Goal: Information Seeking & Learning: Learn about a topic

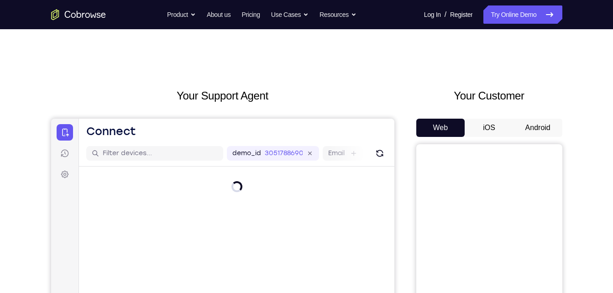
click at [542, 129] on button "Android" at bounding box center [537, 128] width 49 height 18
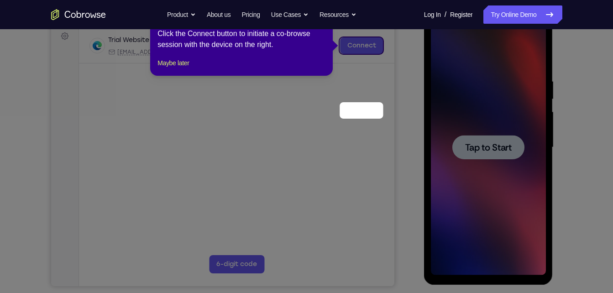
scroll to position [49, 0]
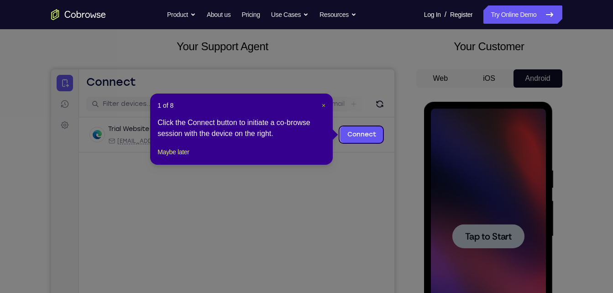
click at [323, 104] on span "×" at bounding box center [324, 105] width 4 height 7
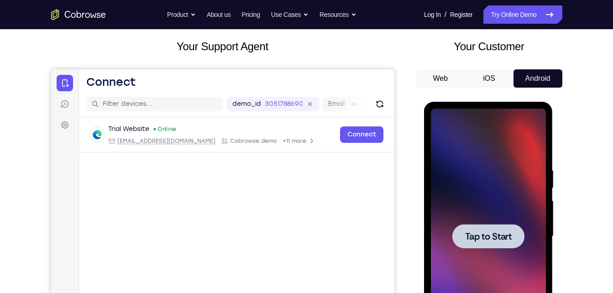
scroll to position [112, 0]
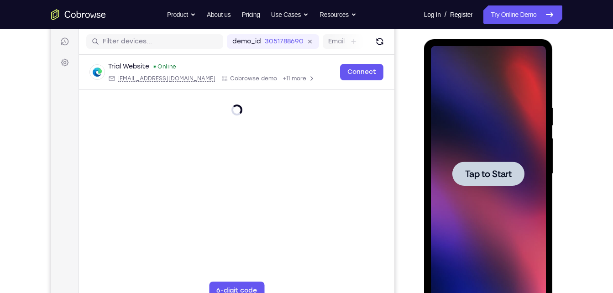
click at [482, 187] on div at bounding box center [488, 173] width 115 height 255
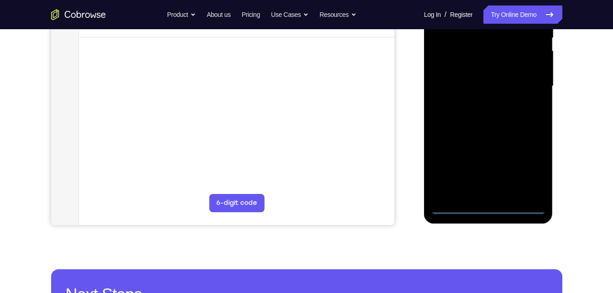
scroll to position [200, 0]
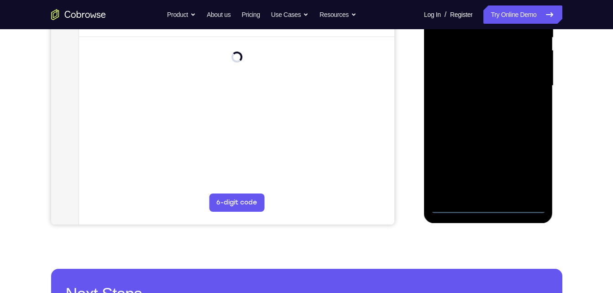
click at [489, 209] on div at bounding box center [488, 85] width 115 height 255
click at [526, 168] on div at bounding box center [488, 85] width 115 height 255
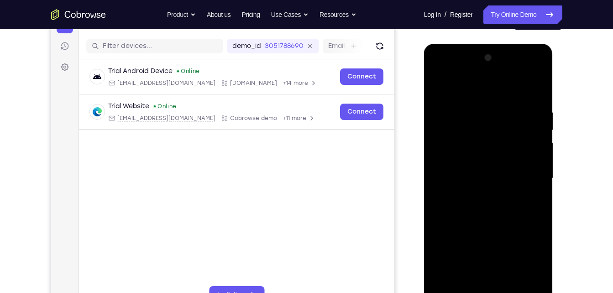
scroll to position [105, 0]
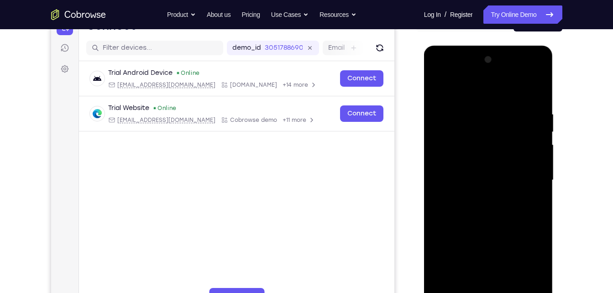
click at [466, 88] on div at bounding box center [488, 179] width 115 height 255
click at [450, 151] on div at bounding box center [488, 179] width 115 height 255
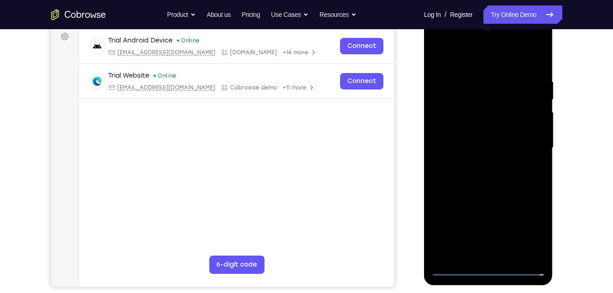
scroll to position [138, 0]
click at [467, 149] on div at bounding box center [488, 147] width 115 height 255
click at [464, 134] on div at bounding box center [488, 147] width 115 height 255
click at [491, 160] on div at bounding box center [488, 147] width 115 height 255
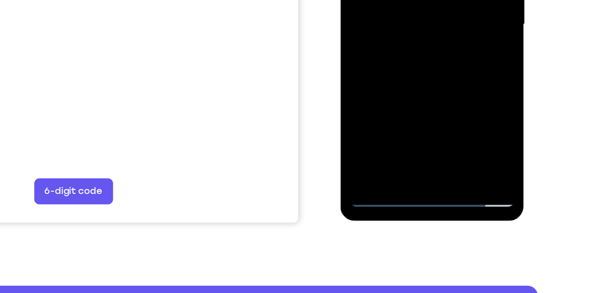
scroll to position [187, 0]
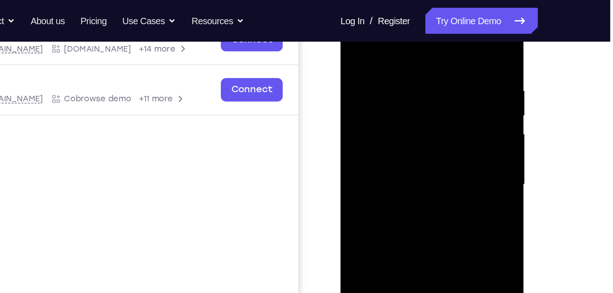
scroll to position [156, 0]
click at [435, 47] on div at bounding box center [404, 127] width 115 height 255
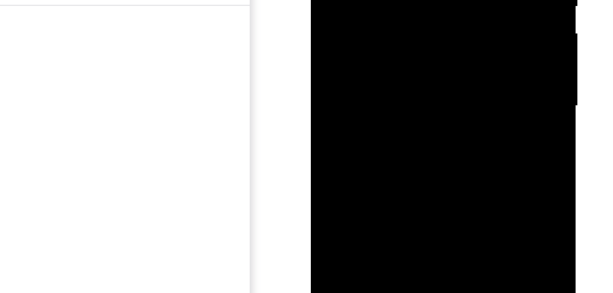
drag, startPoint x: 378, startPoint y: 4, endPoint x: 378, endPoint y: -68, distance: 72.5
drag, startPoint x: 377, startPoint y: 1, endPoint x: 378, endPoint y: -58, distance: 58.9
drag, startPoint x: 378, startPoint y: -9, endPoint x: 375, endPoint y: -82, distance: 73.0
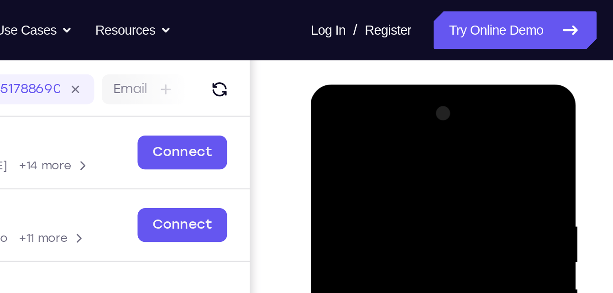
scroll to position [109, 0]
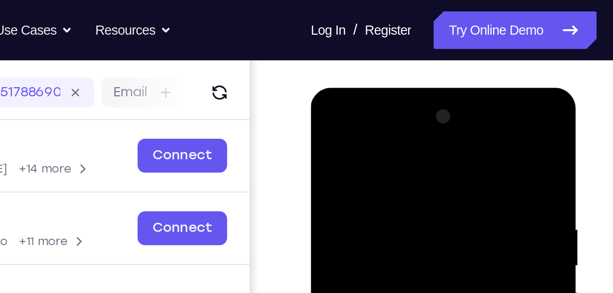
click at [374, 120] on div at bounding box center [375, 221] width 115 height 255
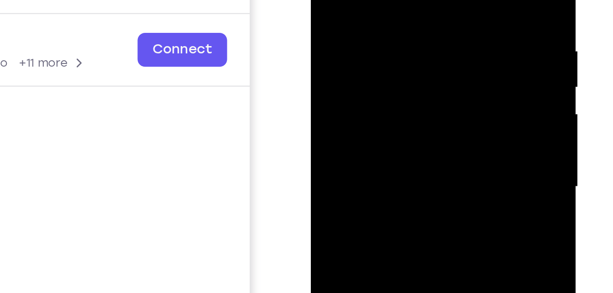
click at [365, 62] on div at bounding box center [375, 44] width 115 height 255
click at [367, 89] on div at bounding box center [375, 44] width 115 height 255
click at [364, 39] on div at bounding box center [375, 44] width 115 height 255
click at [355, 17] on div at bounding box center [375, 44] width 115 height 255
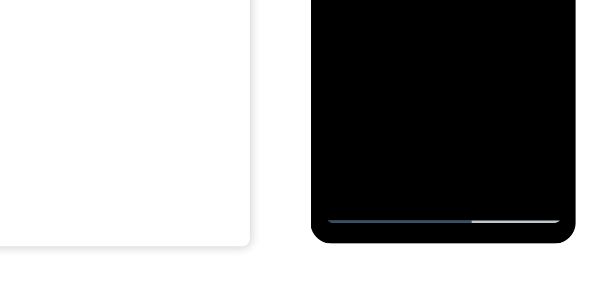
scroll to position [154, 0]
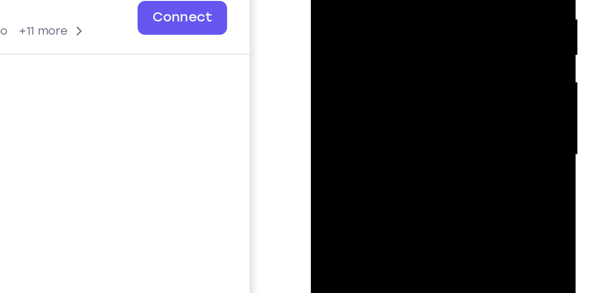
click at [346, 0] on div at bounding box center [375, 12] width 115 height 255
drag, startPoint x: 346, startPoint y: -31, endPoint x: 364, endPoint y: -1, distance: 34.8
click at [364, 0] on div at bounding box center [375, 12] width 115 height 255
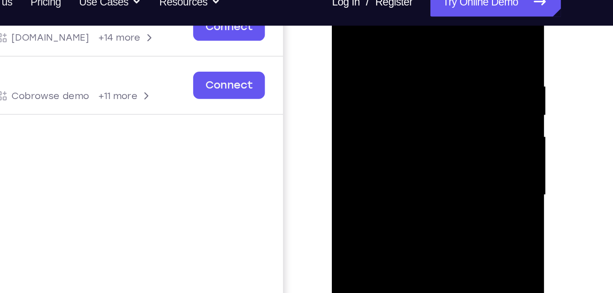
click at [396, 146] on div at bounding box center [396, 107] width 115 height 255
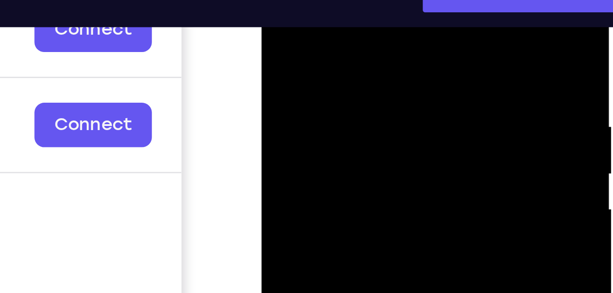
click at [310, 0] on div at bounding box center [326, 75] width 115 height 255
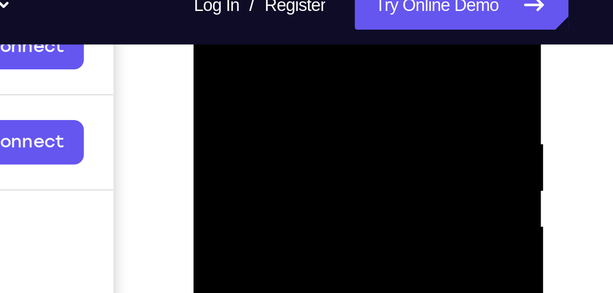
click at [231, 2] on div at bounding box center [258, 92] width 115 height 255
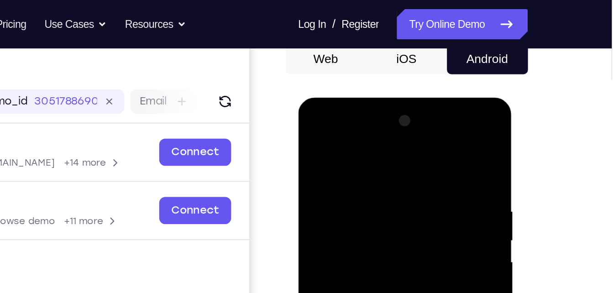
scroll to position [92, 0]
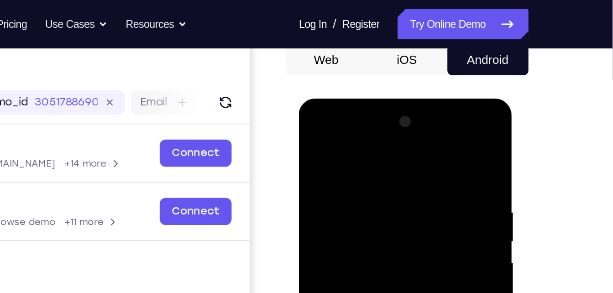
click at [313, 141] on div at bounding box center [363, 232] width 115 height 255
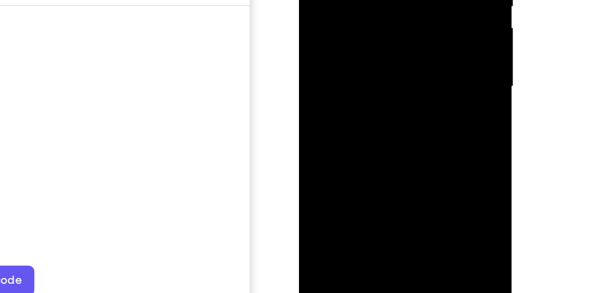
scroll to position [161, 0]
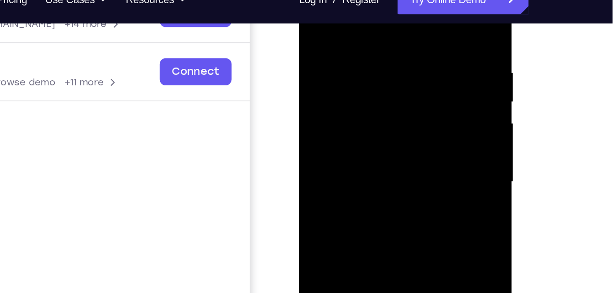
click at [364, 141] on div at bounding box center [363, 93] width 115 height 255
click at [368, 68] on div at bounding box center [363, 93] width 115 height 255
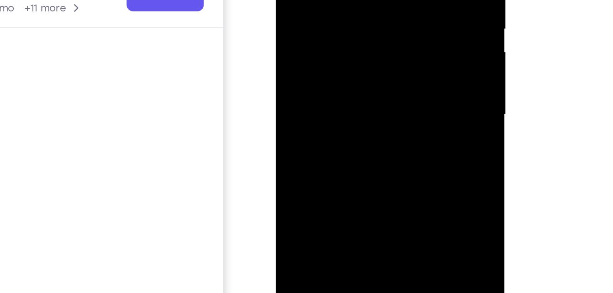
click at [360, 0] on div at bounding box center [340, 10] width 115 height 255
click at [358, 0] on div at bounding box center [340, 10] width 115 height 255
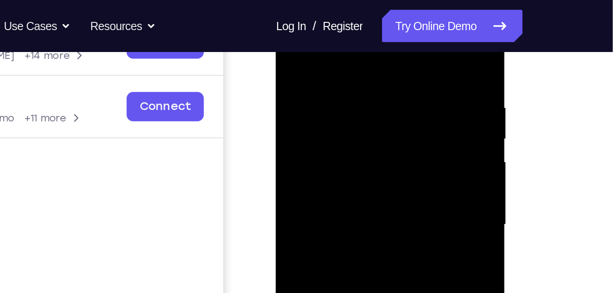
scroll to position [142, 0]
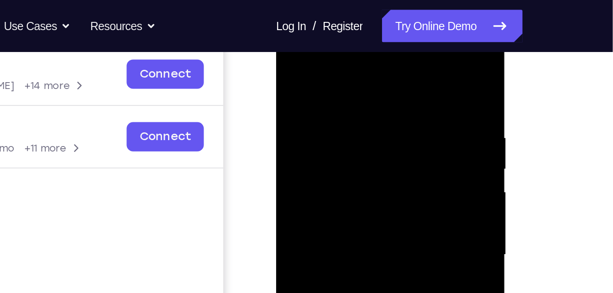
click at [288, 55] on div at bounding box center [340, 149] width 115 height 255
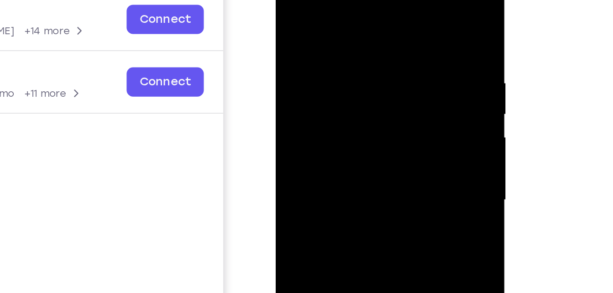
click at [327, 92] on div at bounding box center [340, 95] width 115 height 255
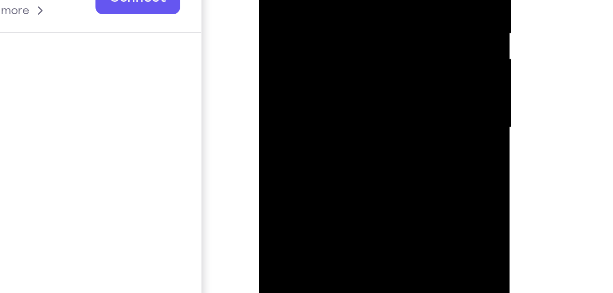
click at [370, 13] on div at bounding box center [323, 0] width 115 height 255
click at [267, 0] on div at bounding box center [323, 0] width 115 height 255
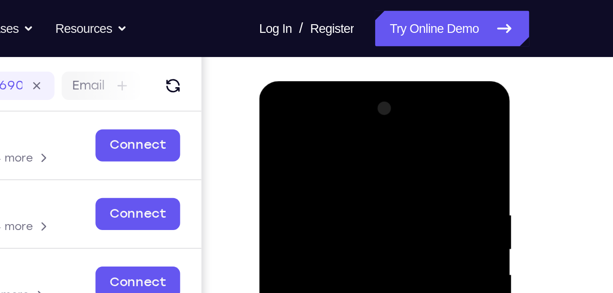
scroll to position [109, 0]
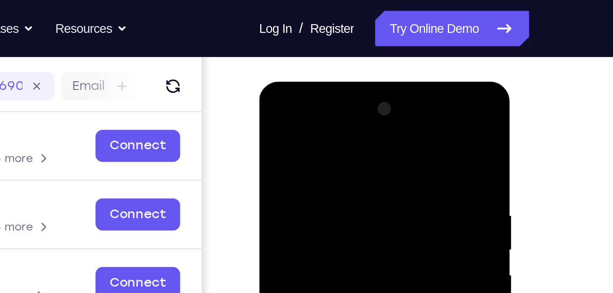
click at [320, 128] on div at bounding box center [323, 216] width 115 height 255
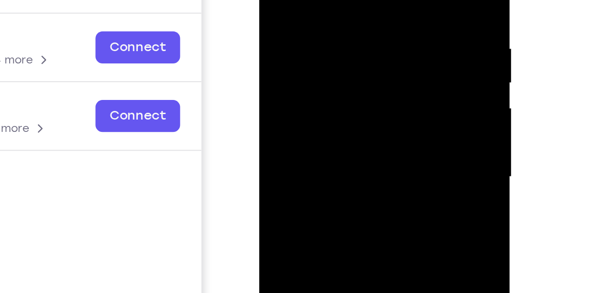
click at [284, 21] on div at bounding box center [323, 49] width 115 height 255
click at [314, 46] on div at bounding box center [323, 49] width 115 height 255
click at [304, 33] on div at bounding box center [323, 49] width 115 height 255
click at [302, 56] on div at bounding box center [323, 49] width 115 height 255
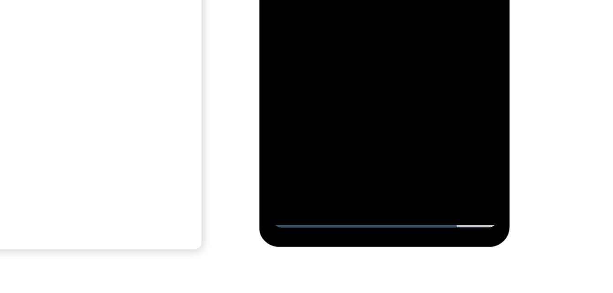
scroll to position [154, 0]
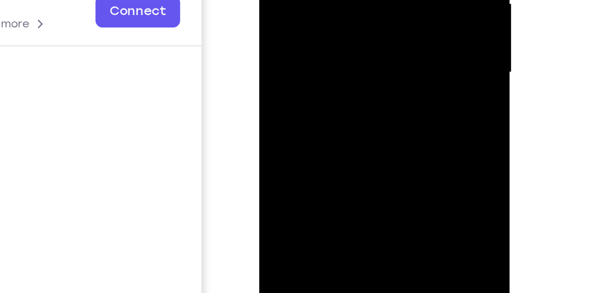
scroll to position [140, 0]
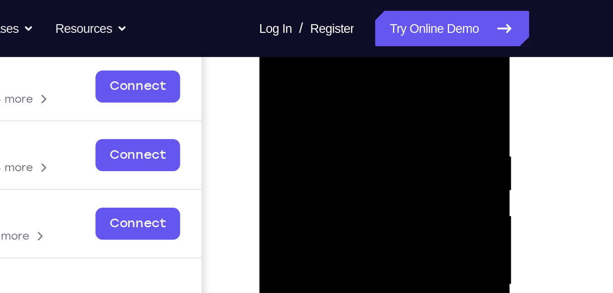
click at [321, 50] on div at bounding box center [323, 156] width 115 height 255
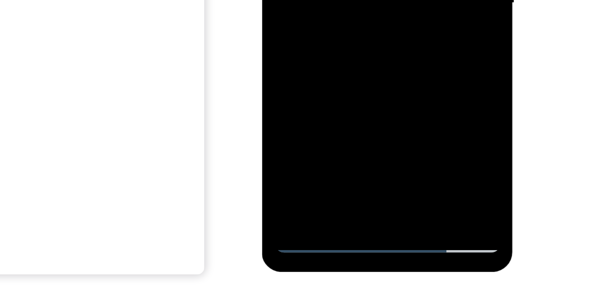
scroll to position [141, 0]
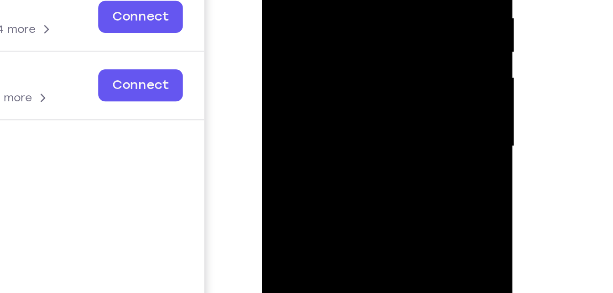
click at [319, 8] on div at bounding box center [325, 18] width 115 height 255
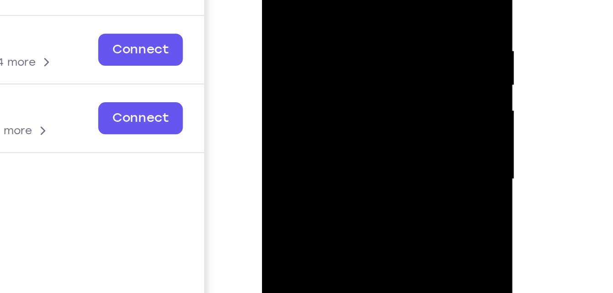
click at [330, 24] on div at bounding box center [325, 51] width 115 height 255
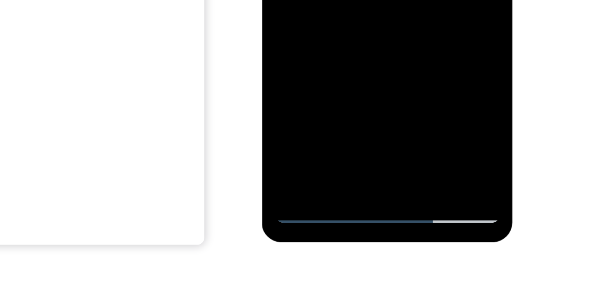
scroll to position [156, 0]
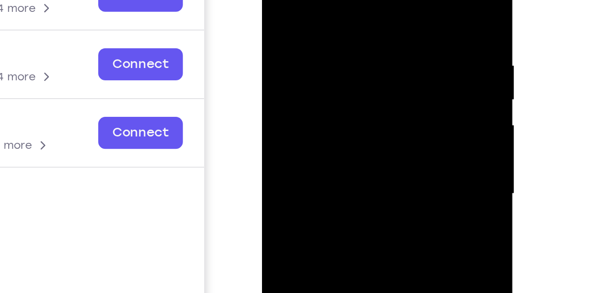
click at [295, 27] on div at bounding box center [325, 65] width 115 height 255
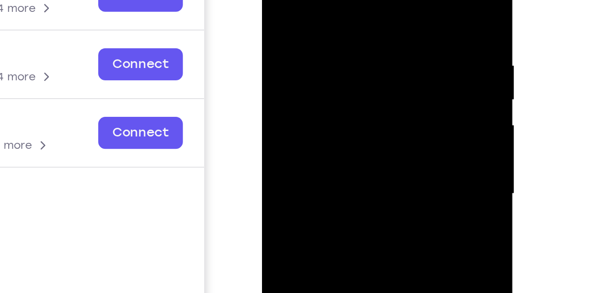
click at [295, 27] on div at bounding box center [325, 65] width 115 height 255
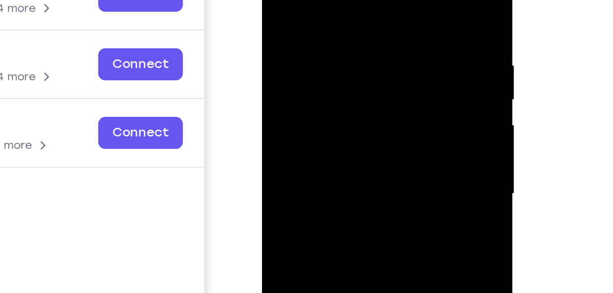
click at [295, 27] on div at bounding box center [325, 65] width 115 height 255
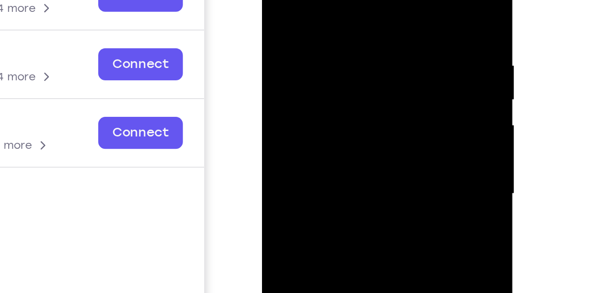
click at [295, 27] on div at bounding box center [325, 65] width 115 height 255
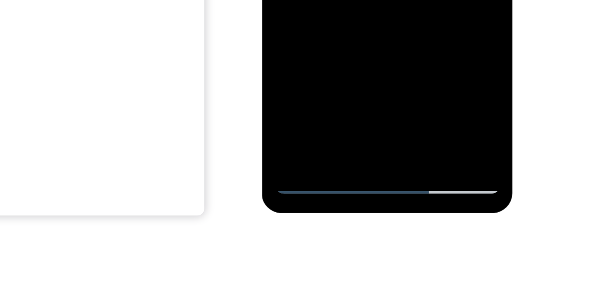
scroll to position [184, 0]
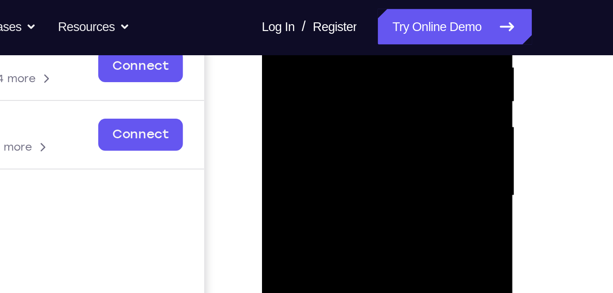
click at [288, 20] on div at bounding box center [325, 67] width 115 height 255
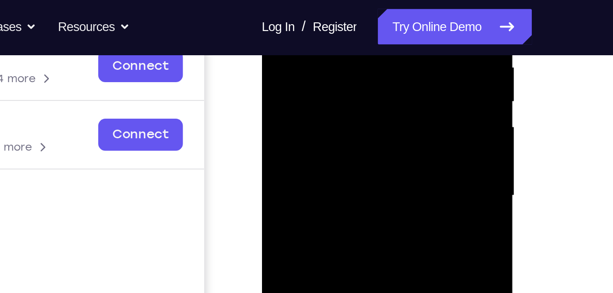
click at [288, 20] on div at bounding box center [325, 67] width 115 height 255
click at [320, 111] on div at bounding box center [325, 67] width 115 height 255
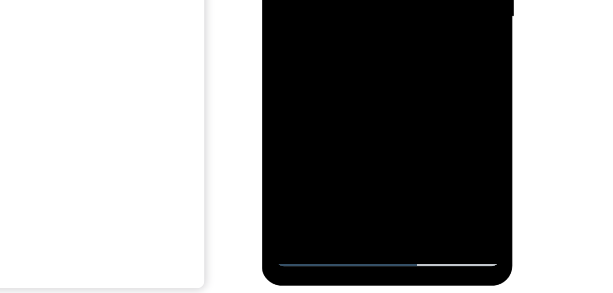
scroll to position [150, 0]
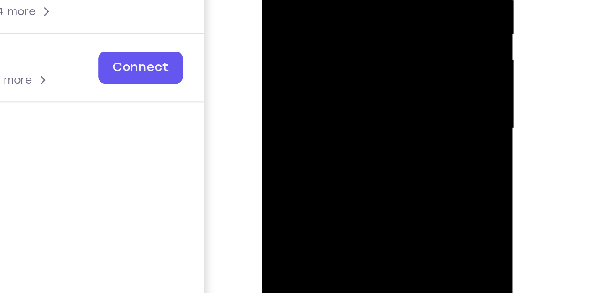
click at [316, 0] on div at bounding box center [325, 1] width 115 height 255
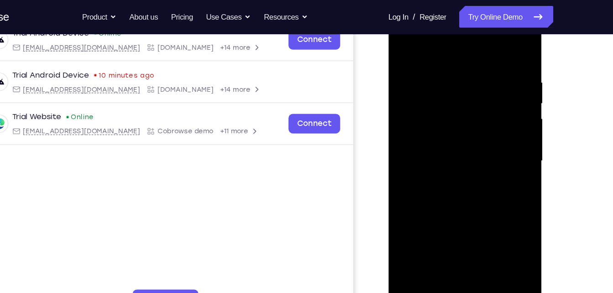
click at [451, 59] on div at bounding box center [452, 134] width 115 height 255
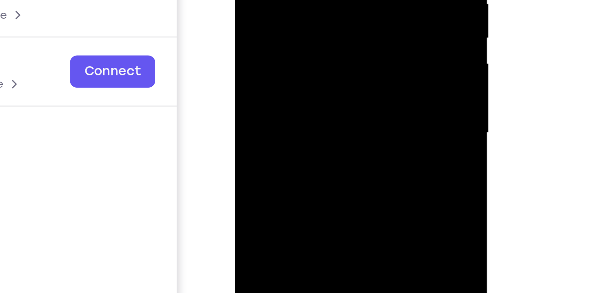
click at [301, 0] on div at bounding box center [299, 3] width 115 height 255
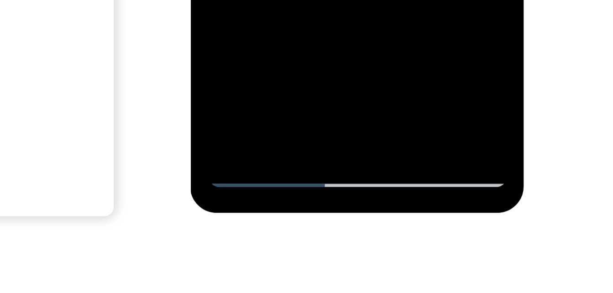
scroll to position [161, 0]
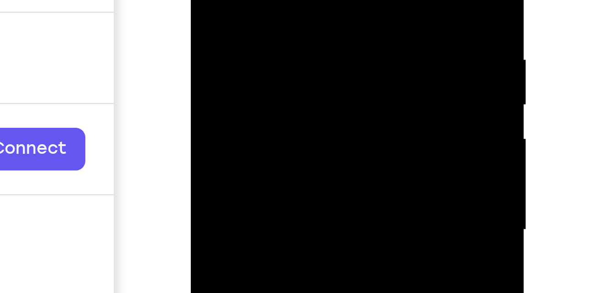
click at [241, 0] on div at bounding box center [255, 16] width 115 height 255
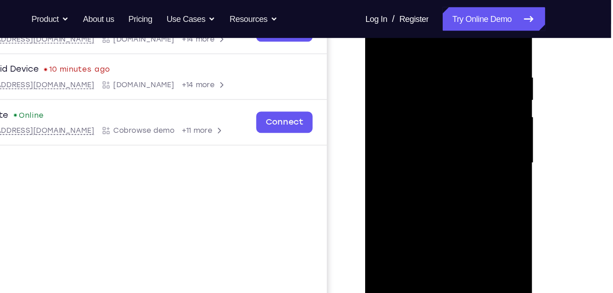
click at [393, 53] on div at bounding box center [429, 122] width 115 height 255
click at [382, 31] on div at bounding box center [429, 122] width 115 height 255
click at [384, 31] on div at bounding box center [429, 122] width 115 height 255
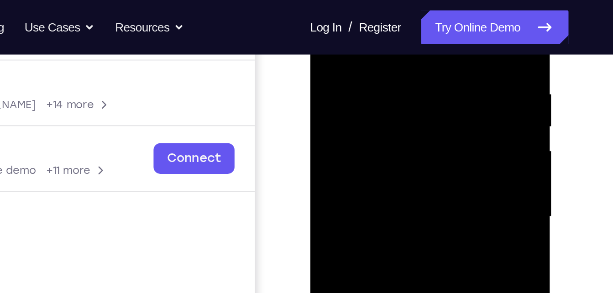
scroll to position [155, 0]
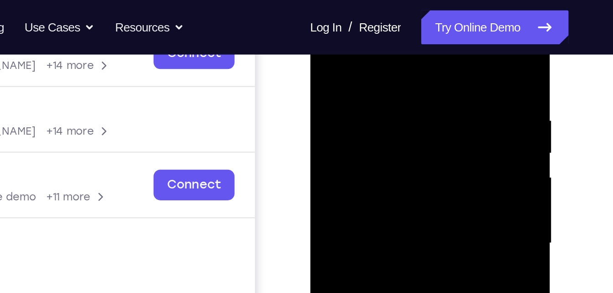
click at [422, 56] on div at bounding box center [374, 127] width 115 height 255
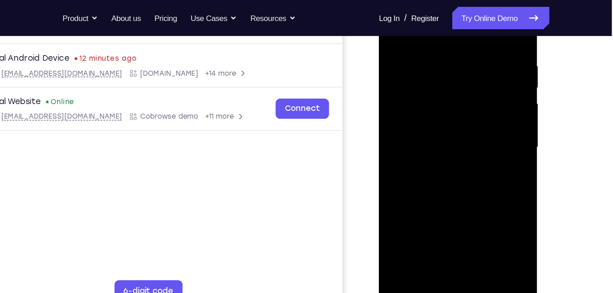
scroll to position [166, 0]
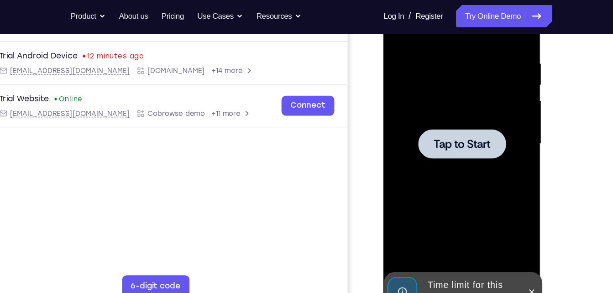
click at [422, 129] on div at bounding box center [447, 114] width 115 height 255
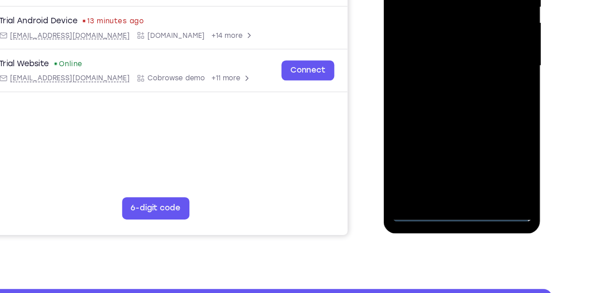
scroll to position [180, 0]
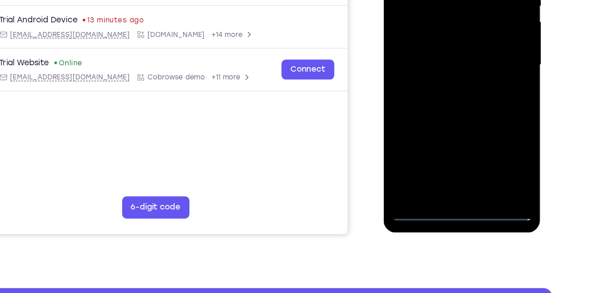
click at [451, 162] on div at bounding box center [447, 35] width 115 height 255
click at [490, 116] on div at bounding box center [447, 35] width 115 height 255
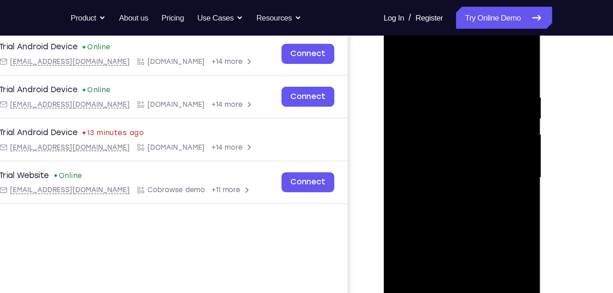
scroll to position [139, 0]
click at [442, 54] on div at bounding box center [447, 148] width 115 height 255
click at [411, 121] on div at bounding box center [447, 148] width 115 height 255
click at [423, 151] on div at bounding box center [447, 148] width 115 height 255
click at [422, 142] on div at bounding box center [447, 148] width 115 height 255
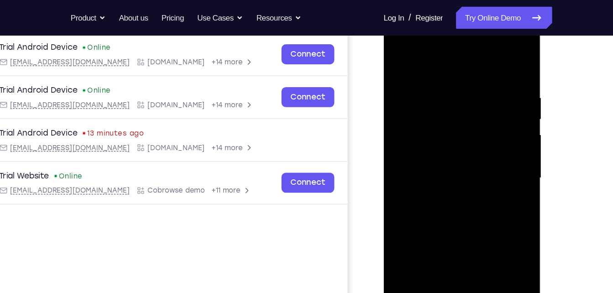
click at [425, 162] on div at bounding box center [447, 148] width 115 height 255
click at [470, 100] on div at bounding box center [447, 148] width 115 height 255
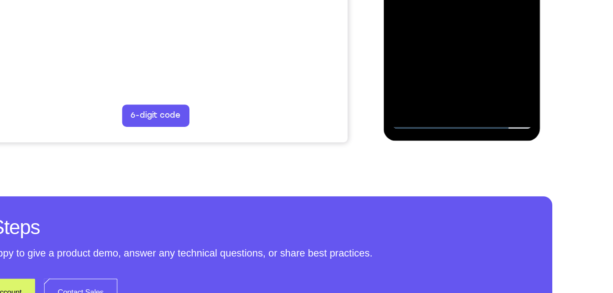
scroll to position [254, 0]
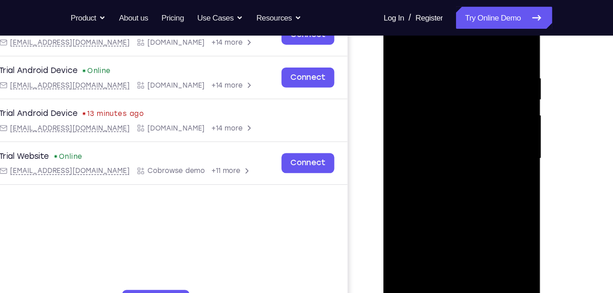
scroll to position [143, 0]
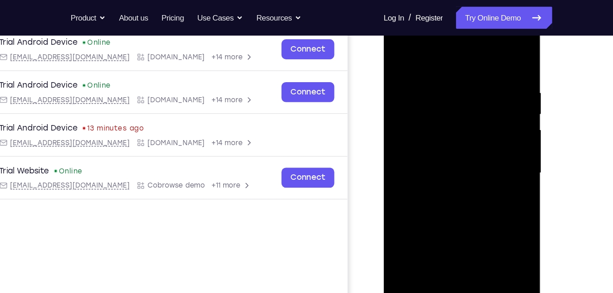
click at [449, 41] on div at bounding box center [447, 143] width 115 height 255
click at [427, 57] on div at bounding box center [447, 143] width 115 height 255
click at [437, 160] on div at bounding box center [447, 143] width 115 height 255
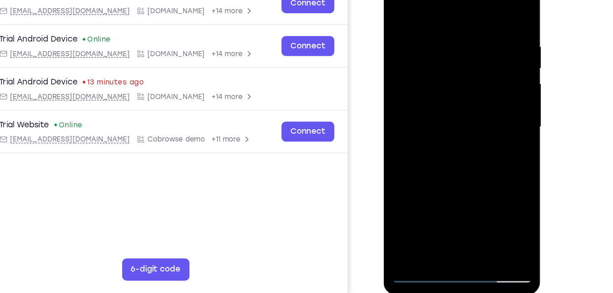
click at [443, 144] on div at bounding box center [447, 97] width 115 height 255
click at [432, 94] on div at bounding box center [447, 97] width 115 height 255
click at [426, 68] on div at bounding box center [447, 97] width 115 height 255
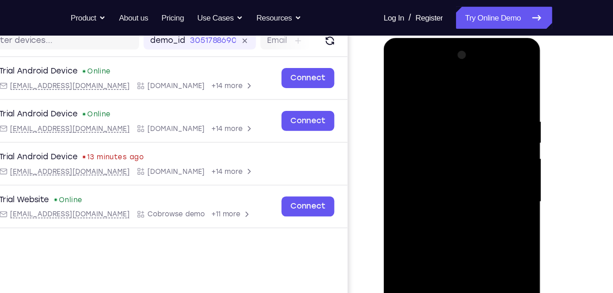
scroll to position [120, 0]
click at [412, 130] on div at bounding box center [447, 172] width 115 height 255
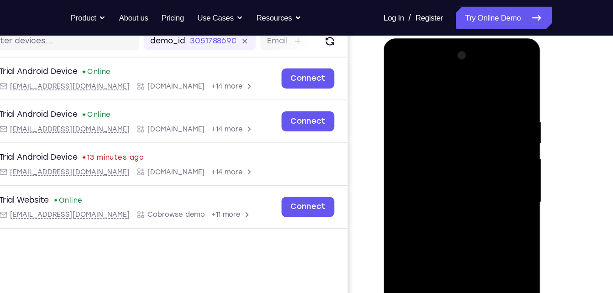
click at [412, 130] on div at bounding box center [447, 172] width 115 height 255
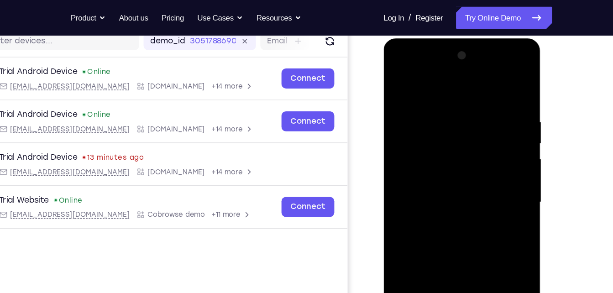
click at [412, 130] on div at bounding box center [447, 172] width 115 height 255
click at [413, 129] on div at bounding box center [447, 172] width 115 height 255
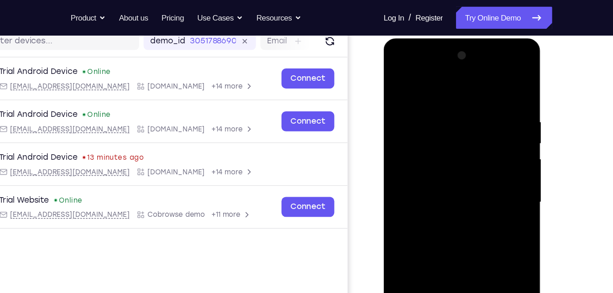
click at [413, 129] on div at bounding box center [447, 172] width 115 height 255
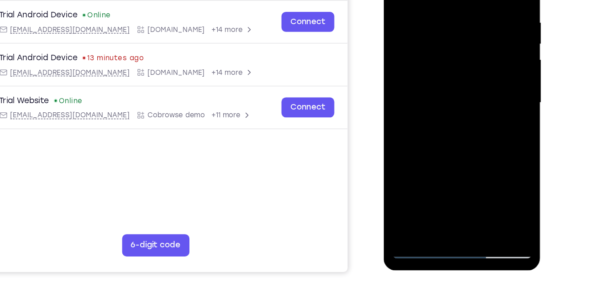
scroll to position [147, 0]
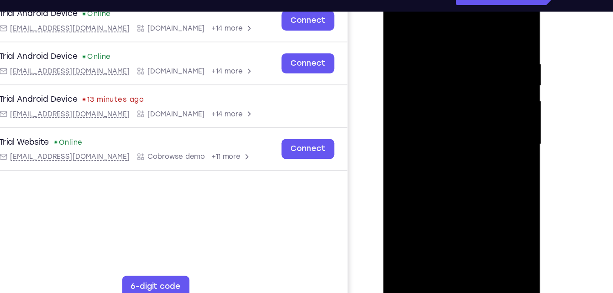
click at [448, 142] on div at bounding box center [447, 115] width 115 height 255
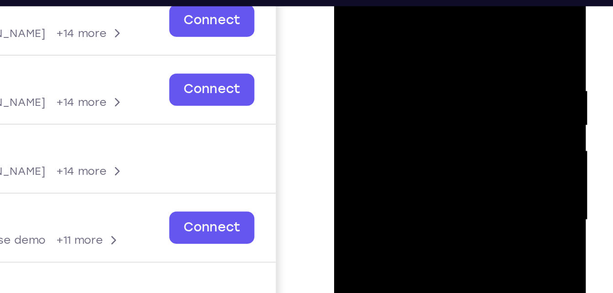
click at [383, 20] on div at bounding box center [398, 90] width 115 height 255
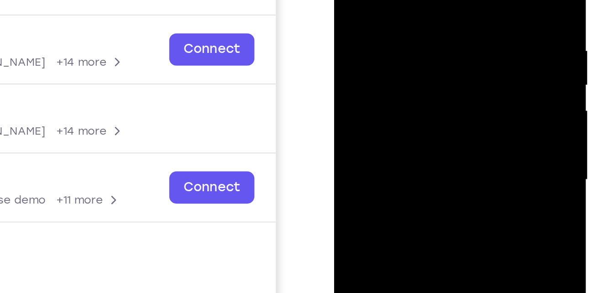
click at [448, 48] on div at bounding box center [398, 50] width 115 height 255
click at [452, 51] on div at bounding box center [398, 50] width 115 height 255
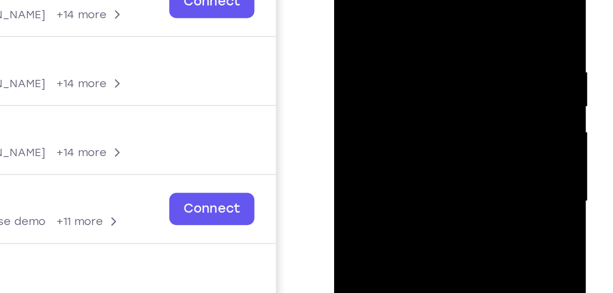
click at [446, 0] on div at bounding box center [398, 71] width 115 height 255
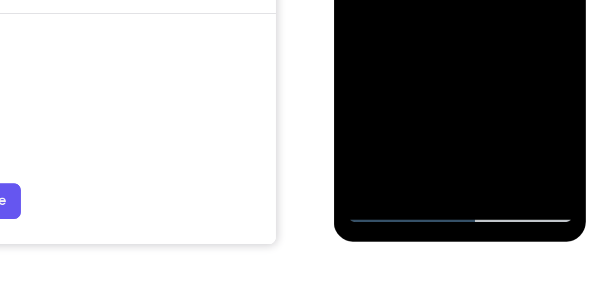
scroll to position [156, 0]
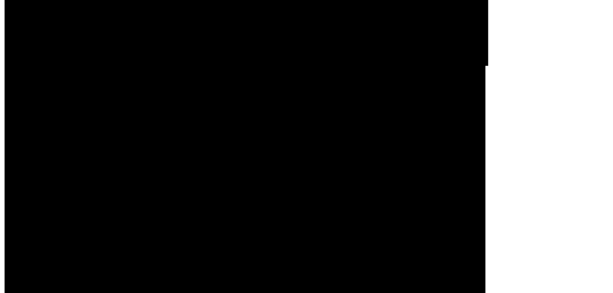
drag, startPoint x: 85, startPoint y: -264, endPoint x: 85, endPoint y: -312, distance: 47.5
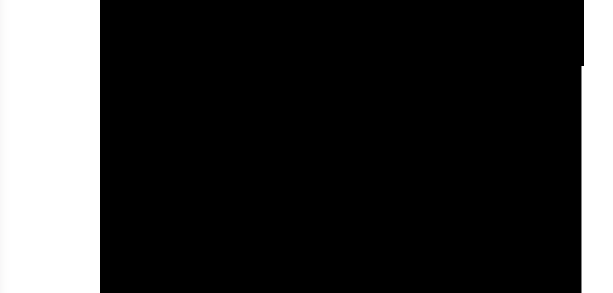
drag, startPoint x: 159, startPoint y: -266, endPoint x: 156, endPoint y: -315, distance: 49.4
drag, startPoint x: 166, startPoint y: -274, endPoint x: 163, endPoint y: -323, distance: 48.9
drag, startPoint x: 176, startPoint y: -284, endPoint x: 172, endPoint y: -323, distance: 39.0
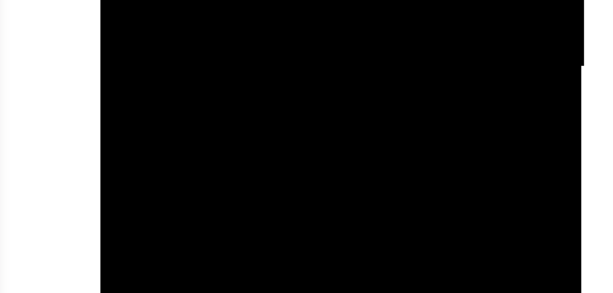
drag, startPoint x: 182, startPoint y: -269, endPoint x: 178, endPoint y: -307, distance: 37.6
drag, startPoint x: 186, startPoint y: -270, endPoint x: 184, endPoint y: -304, distance: 33.8
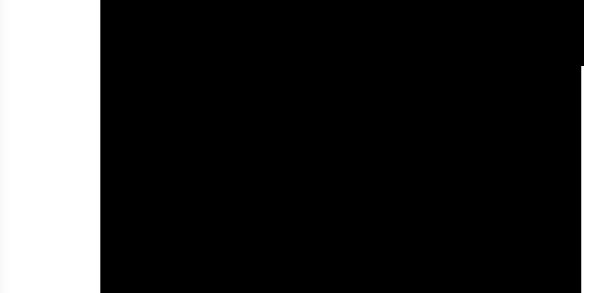
drag, startPoint x: 191, startPoint y: -262, endPoint x: 185, endPoint y: -299, distance: 37.8
drag, startPoint x: 154, startPoint y: -454, endPoint x: 152, endPoint y: -504, distance: 49.3
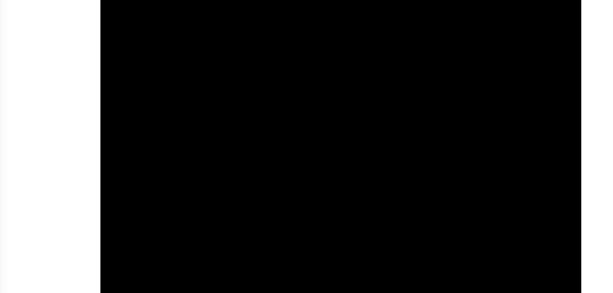
drag, startPoint x: 160, startPoint y: -456, endPoint x: 160, endPoint y: -500, distance: 43.8
drag, startPoint x: 166, startPoint y: -465, endPoint x: 166, endPoint y: -506, distance: 40.2
drag, startPoint x: 168, startPoint y: -472, endPoint x: 167, endPoint y: -506, distance: 33.3
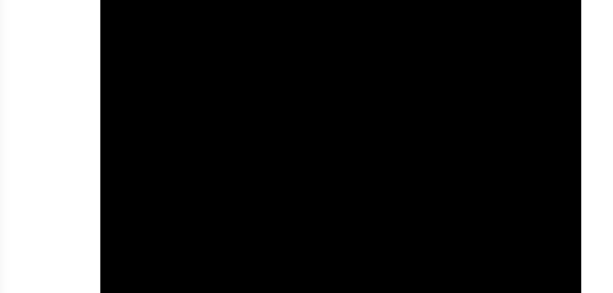
drag, startPoint x: 166, startPoint y: -470, endPoint x: 168, endPoint y: -506, distance: 35.7
drag, startPoint x: 169, startPoint y: -474, endPoint x: 171, endPoint y: -497, distance: 22.9
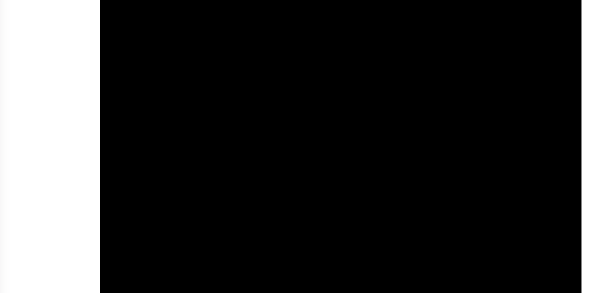
drag, startPoint x: 166, startPoint y: -474, endPoint x: 166, endPoint y: -506, distance: 31.0
drag, startPoint x: 159, startPoint y: -465, endPoint x: 158, endPoint y: -491, distance: 25.6
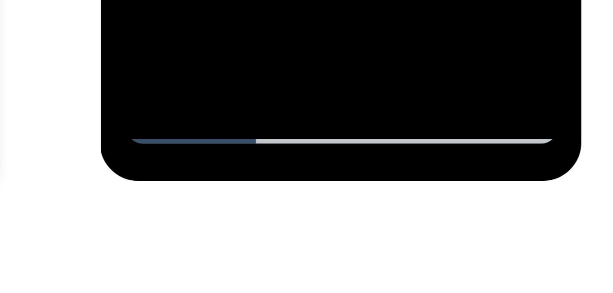
scroll to position [159, 0]
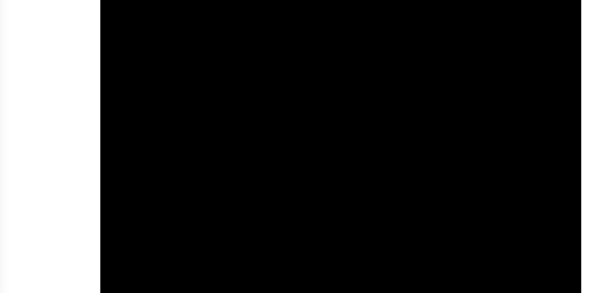
drag, startPoint x: 173, startPoint y: -433, endPoint x: 171, endPoint y: -480, distance: 46.6
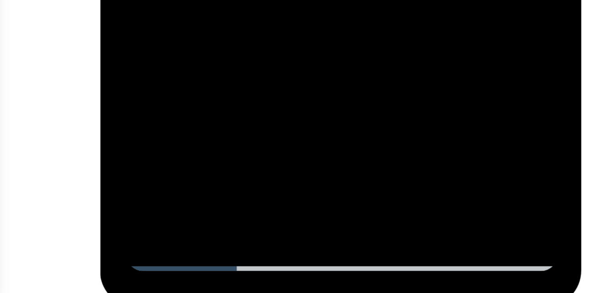
drag, startPoint x: 152, startPoint y: -496, endPoint x: 145, endPoint y: -517, distance: 22.7
drag, startPoint x: 174, startPoint y: -493, endPoint x: 171, endPoint y: -525, distance: 31.6
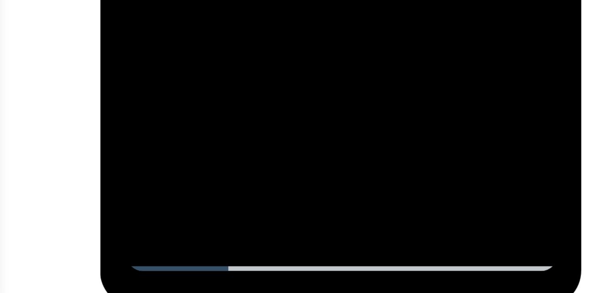
drag, startPoint x: 172, startPoint y: -481, endPoint x: 172, endPoint y: -527, distance: 45.6
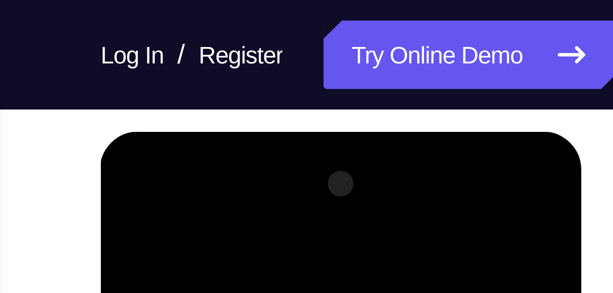
scroll to position [115, 0]
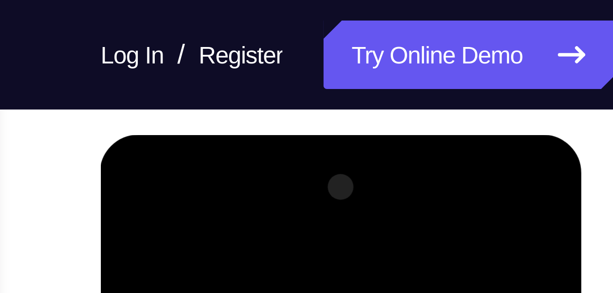
click at [160, 163] on div at bounding box center [165, 269] width 115 height 255
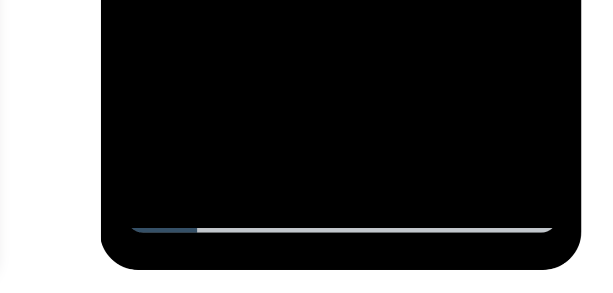
scroll to position [136, 0]
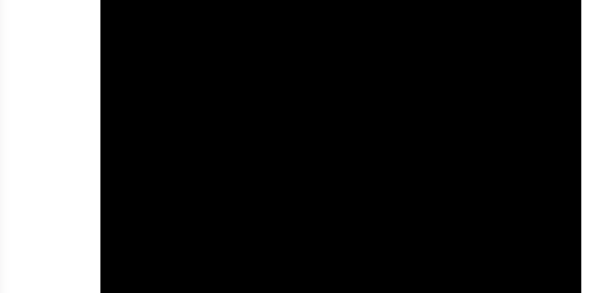
drag, startPoint x: 169, startPoint y: -571, endPoint x: 167, endPoint y: -398, distance: 172.9
drag, startPoint x: 168, startPoint y: -374, endPoint x: 164, endPoint y: -409, distance: 35.4
drag, startPoint x: 156, startPoint y: -383, endPoint x: 155, endPoint y: -398, distance: 15.1
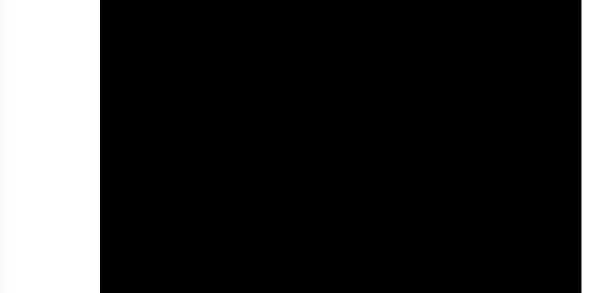
drag, startPoint x: 144, startPoint y: -422, endPoint x: 141, endPoint y: -447, distance: 24.8
drag, startPoint x: 155, startPoint y: -426, endPoint x: 151, endPoint y: -454, distance: 28.1
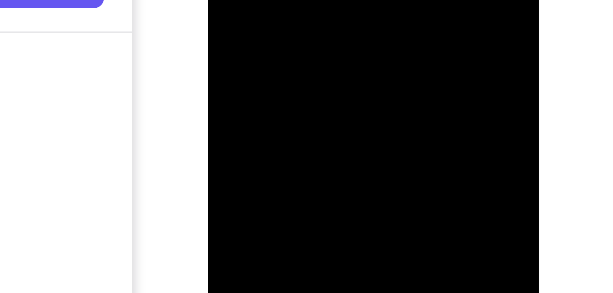
drag, startPoint x: 293, startPoint y: -197, endPoint x: 284, endPoint y: -219, distance: 24.3
drag, startPoint x: 284, startPoint y: -162, endPoint x: 282, endPoint y: -227, distance: 64.8
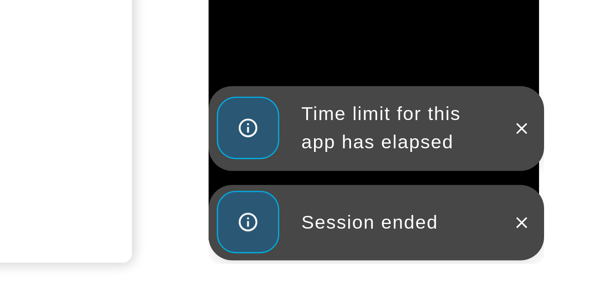
scroll to position [143, 0]
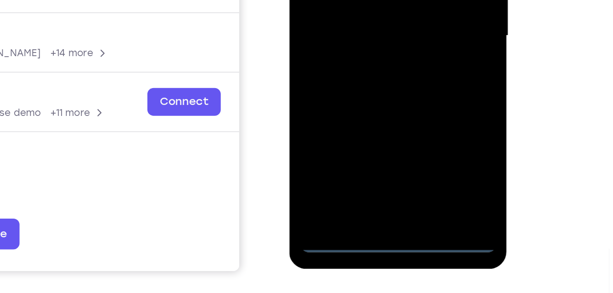
scroll to position [145, 0]
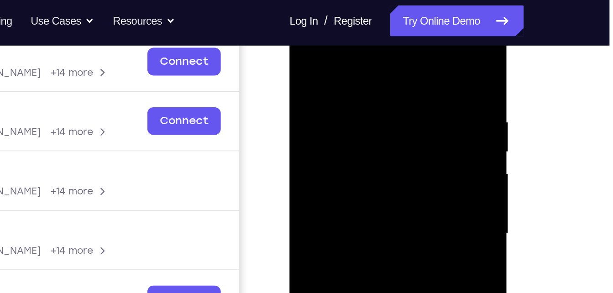
click at [353, 52] on div at bounding box center [353, 140] width 115 height 255
click at [317, 110] on div at bounding box center [353, 140] width 115 height 255
click at [321, 136] on div at bounding box center [353, 140] width 115 height 255
click at [318, 127] on div at bounding box center [353, 140] width 115 height 255
click at [335, 143] on div at bounding box center [353, 140] width 115 height 255
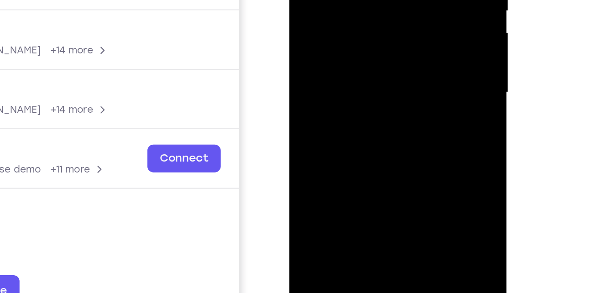
drag, startPoint x: 351, startPoint y: 64, endPoint x: 351, endPoint y: -18, distance: 82.1
click at [351, 0] on div at bounding box center [353, -1] width 115 height 255
drag, startPoint x: 363, startPoint y: 43, endPoint x: 356, endPoint y: 87, distance: 44.4
click at [356, 87] on div at bounding box center [353, -1] width 115 height 255
drag, startPoint x: 364, startPoint y: -8, endPoint x: 360, endPoint y: 82, distance: 90.0
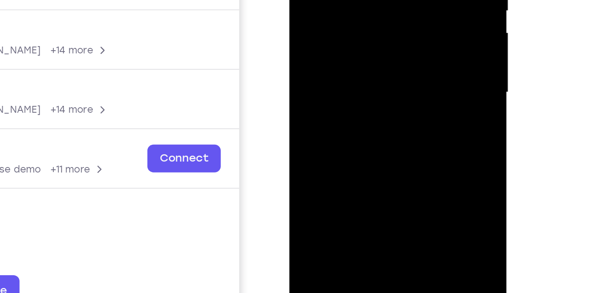
click at [360, 82] on div at bounding box center [353, -1] width 115 height 255
click at [384, 0] on div at bounding box center [353, -1] width 115 height 255
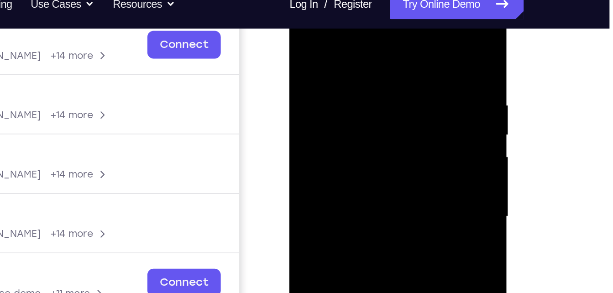
click at [405, 37] on div at bounding box center [353, 123] width 115 height 255
click at [383, 43] on div at bounding box center [353, 123] width 115 height 255
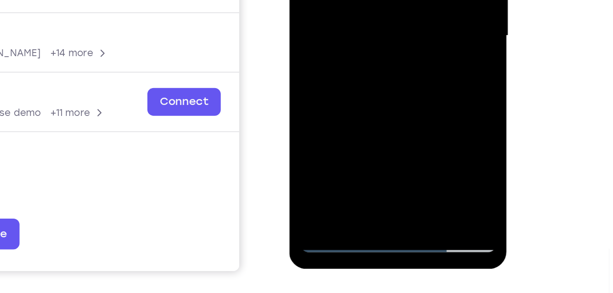
scroll to position [146, 0]
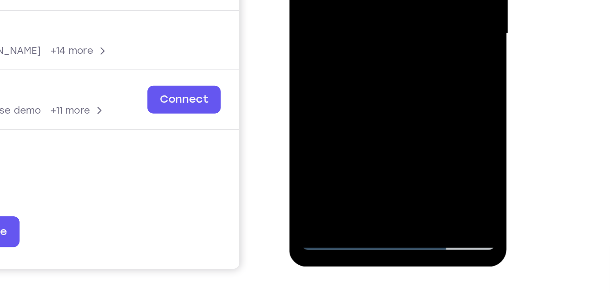
drag, startPoint x: 360, startPoint y: -3, endPoint x: 362, endPoint y: -67, distance: 63.4
drag, startPoint x: 371, startPoint y: -12, endPoint x: 370, endPoint y: -83, distance: 70.7
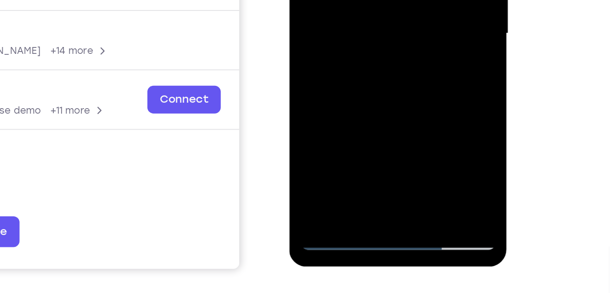
drag, startPoint x: 350, startPoint y: 16, endPoint x: 346, endPoint y: -73, distance: 89.1
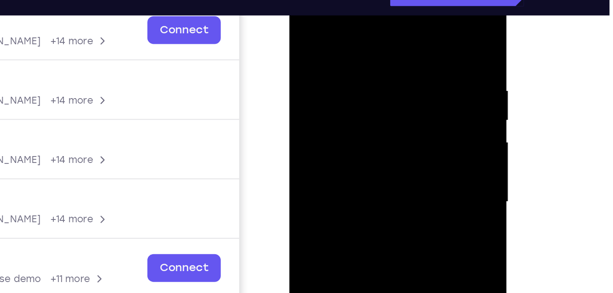
drag, startPoint x: 341, startPoint y: 119, endPoint x: 343, endPoint y: -20, distance: 138.2
click at [343, 0] on div at bounding box center [353, 111] width 129 height 272
drag, startPoint x: 353, startPoint y: 99, endPoint x: 353, endPoint y: -9, distance: 107.2
click at [353, 0] on div at bounding box center [353, 109] width 115 height 255
drag, startPoint x: 363, startPoint y: 98, endPoint x: 364, endPoint y: 39, distance: 58.4
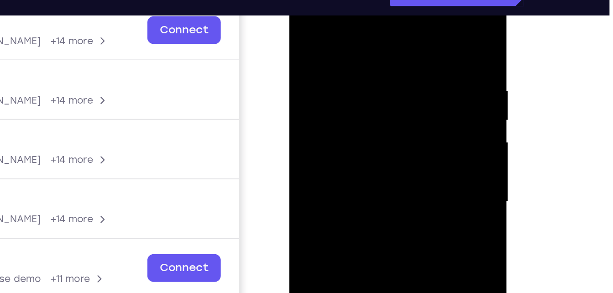
click at [364, 39] on div at bounding box center [353, 109] width 115 height 255
click at [358, 89] on div at bounding box center [353, 109] width 115 height 255
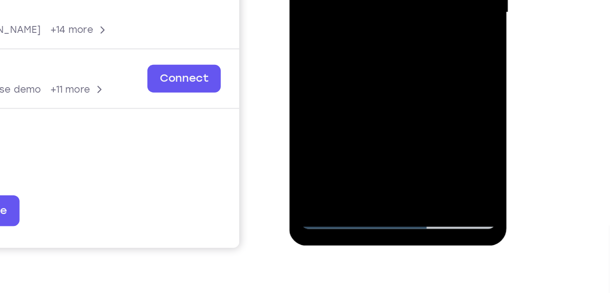
scroll to position [171, 0]
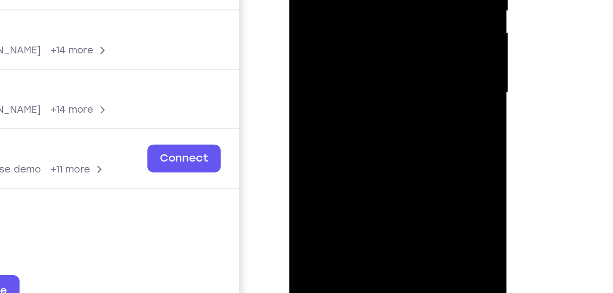
click at [353, 12] on div at bounding box center [353, -1] width 115 height 255
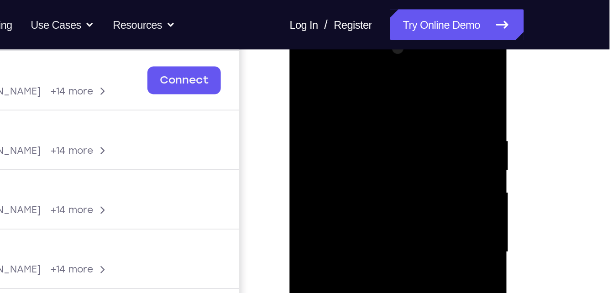
scroll to position [130, 0]
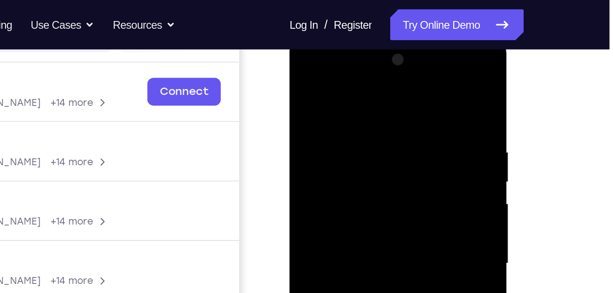
click at [303, 80] on div at bounding box center [353, 170] width 115 height 255
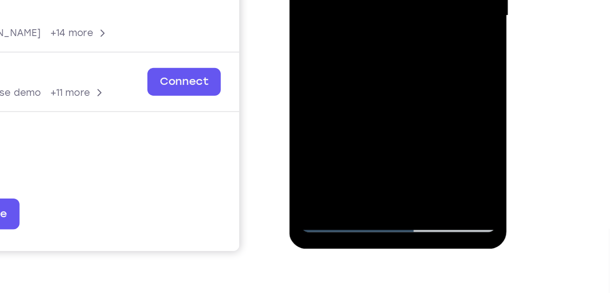
scroll to position [157, 0]
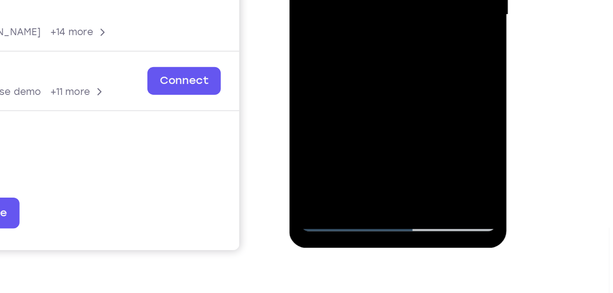
drag, startPoint x: 349, startPoint y: -19, endPoint x: 352, endPoint y: -84, distance: 65.3
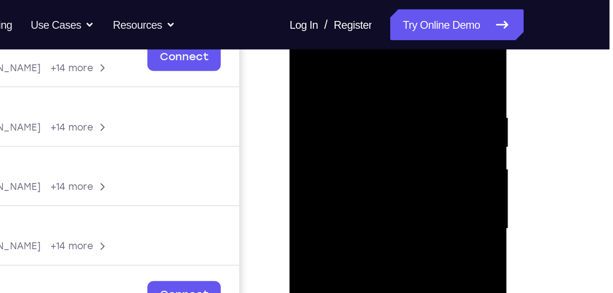
scroll to position [111, 0]
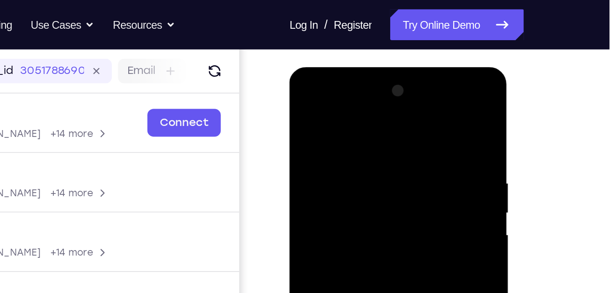
click at [357, 98] on div at bounding box center [353, 201] width 115 height 255
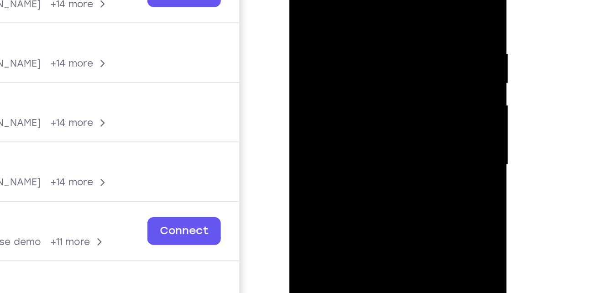
click at [343, 87] on div at bounding box center [353, 71] width 115 height 255
click at [354, 119] on div at bounding box center [353, 71] width 115 height 255
click at [354, 68] on div at bounding box center [353, 71] width 115 height 255
click at [355, 46] on div at bounding box center [353, 71] width 115 height 255
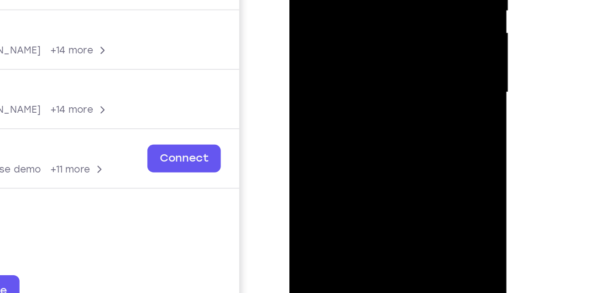
scroll to position [112, 0]
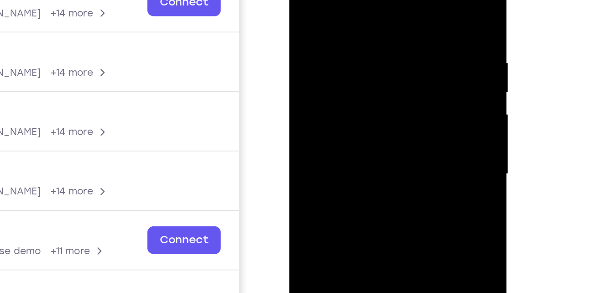
click at [318, 39] on div at bounding box center [353, 81] width 115 height 255
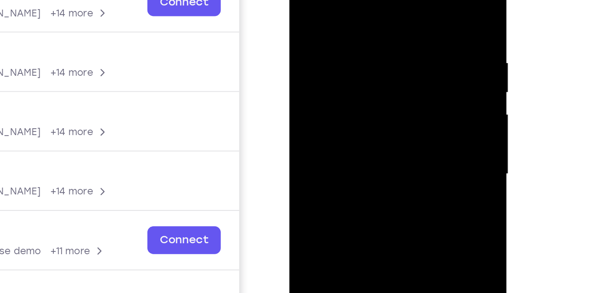
click at [318, 39] on div at bounding box center [353, 81] width 115 height 255
click at [316, 33] on div at bounding box center [353, 81] width 115 height 255
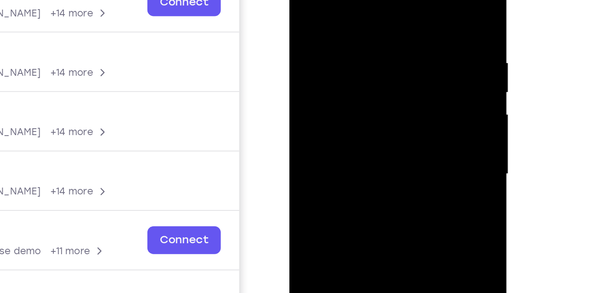
click at [316, 33] on div at bounding box center [353, 81] width 115 height 255
click at [352, 106] on div at bounding box center [353, 81] width 115 height 255
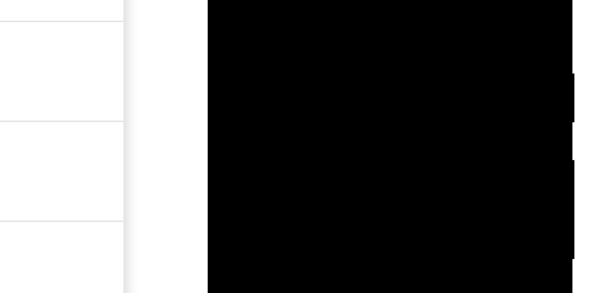
click at [293, 0] on div at bounding box center [271, 12] width 115 height 255
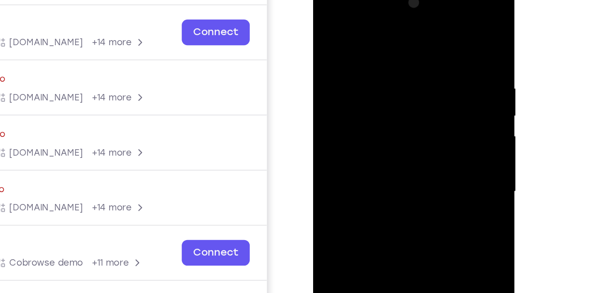
click at [422, 29] on div at bounding box center [377, 115] width 115 height 255
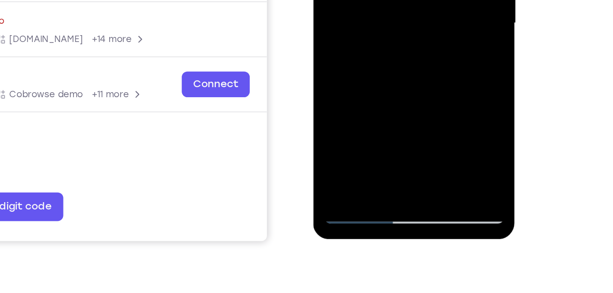
drag, startPoint x: 365, startPoint y: 21, endPoint x: 361, endPoint y: -47, distance: 69.0
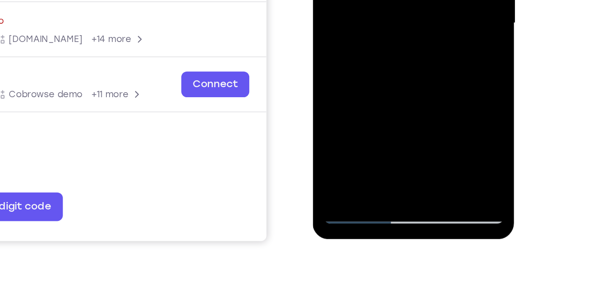
drag, startPoint x: 387, startPoint y: -1, endPoint x: 368, endPoint y: -83, distance: 84.3
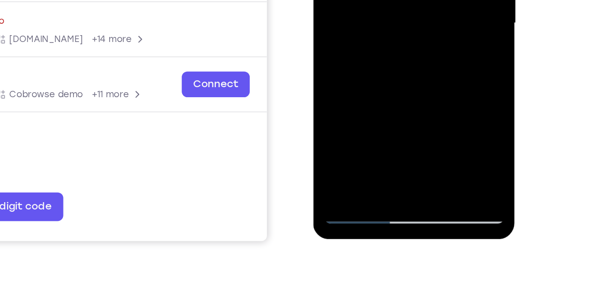
drag, startPoint x: 392, startPoint y: 10, endPoint x: 387, endPoint y: -84, distance: 94.1
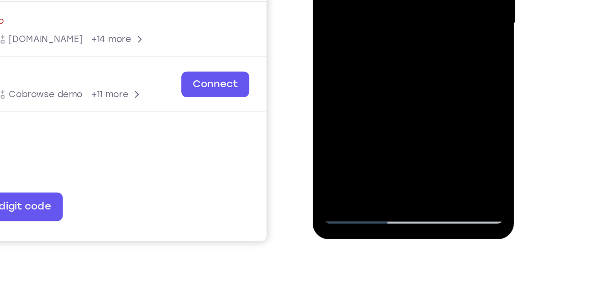
drag, startPoint x: 365, startPoint y: 9, endPoint x: 368, endPoint y: -73, distance: 82.7
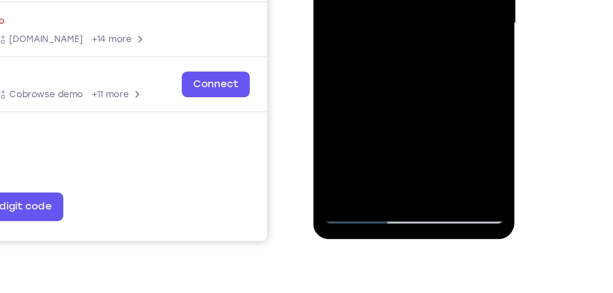
drag, startPoint x: 395, startPoint y: 1, endPoint x: 388, endPoint y: -63, distance: 64.2
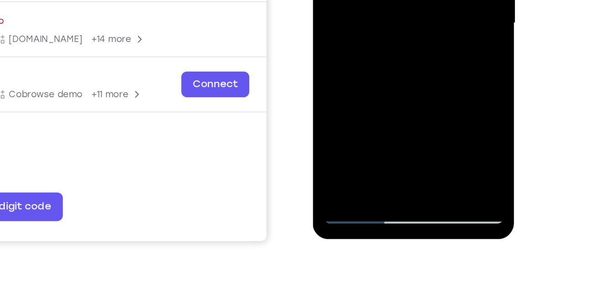
drag, startPoint x: 392, startPoint y: -5, endPoint x: 382, endPoint y: -89, distance: 84.5
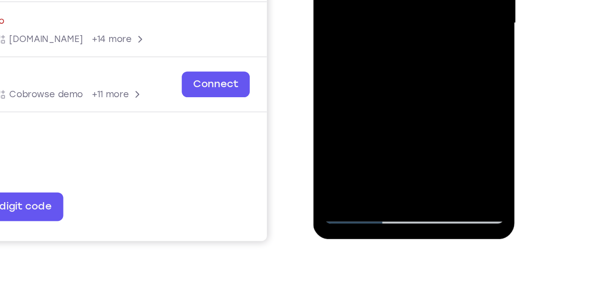
drag, startPoint x: 372, startPoint y: 18, endPoint x: 368, endPoint y: -52, distance: 70.8
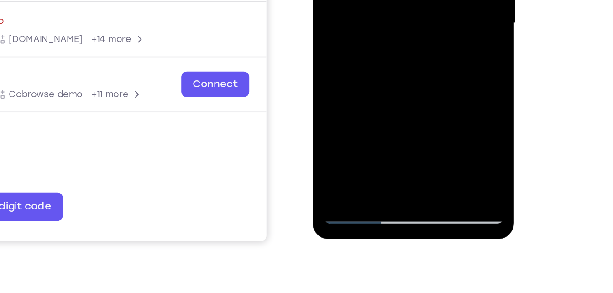
drag, startPoint x: 388, startPoint y: 3, endPoint x: 379, endPoint y: -62, distance: 64.9
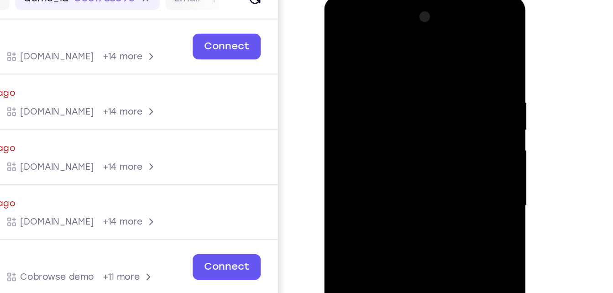
scroll to position [130, 0]
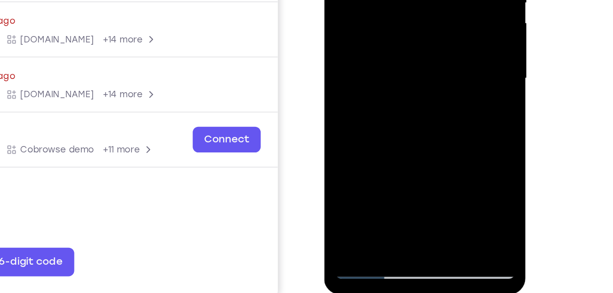
click at [347, 111] on div at bounding box center [388, 2] width 115 height 255
drag, startPoint x: 401, startPoint y: 68, endPoint x: 395, endPoint y: -41, distance: 108.7
click at [395, 0] on div at bounding box center [388, 2] width 115 height 255
drag, startPoint x: 416, startPoint y: 46, endPoint x: 415, endPoint y: -34, distance: 79.4
click at [415, 0] on div at bounding box center [388, 2] width 115 height 255
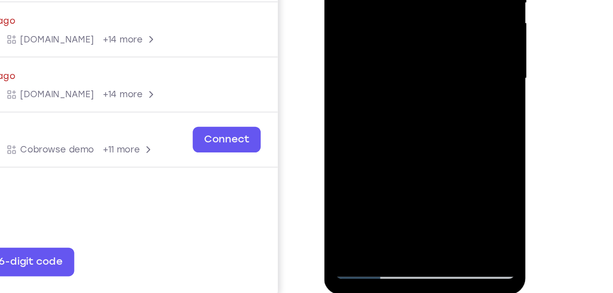
drag, startPoint x: 412, startPoint y: 61, endPoint x: 408, endPoint y: -3, distance: 64.0
click at [408, 0] on div at bounding box center [388, 2] width 115 height 255
drag, startPoint x: 408, startPoint y: -3, endPoint x: 401, endPoint y: -70, distance: 67.1
click at [401, 0] on div at bounding box center [388, 2] width 115 height 255
drag, startPoint x: 411, startPoint y: 41, endPoint x: 404, endPoint y: -70, distance: 111.1
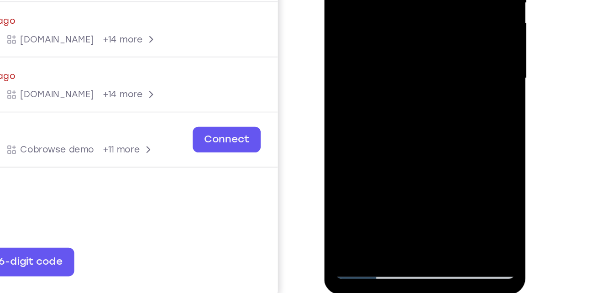
click at [404, 0] on div at bounding box center [388, 2] width 115 height 255
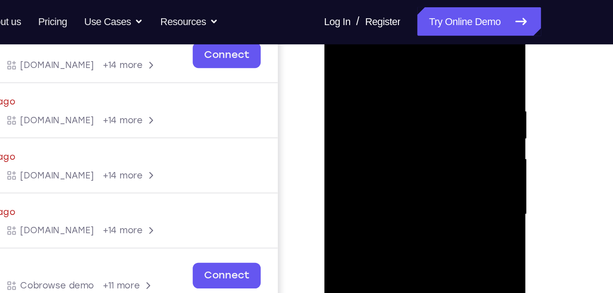
scroll to position [146, 0]
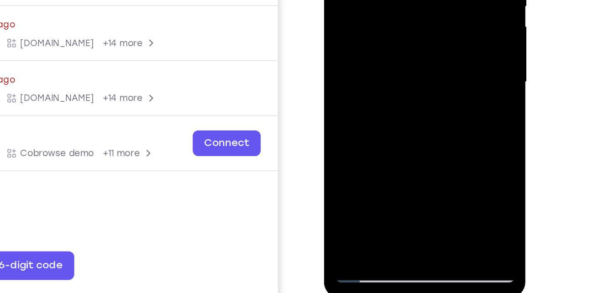
click at [346, 113] on div at bounding box center [388, 5] width 115 height 255
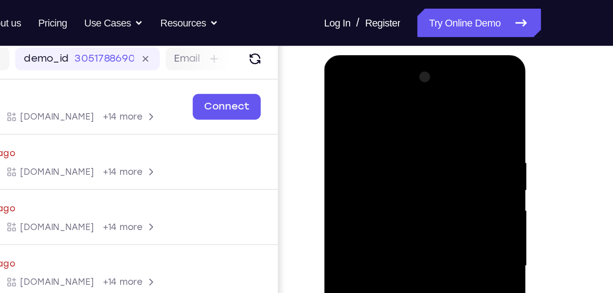
scroll to position [115, 0]
click at [377, 118] on div at bounding box center [388, 190] width 115 height 255
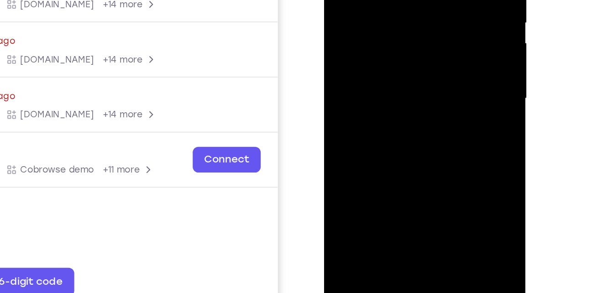
scroll to position [117, 0]
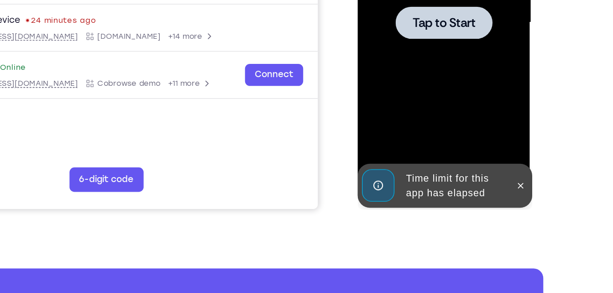
click at [390, 99] on div "Time limit for this app has elapsed" at bounding box center [415, 98] width 113 height 33
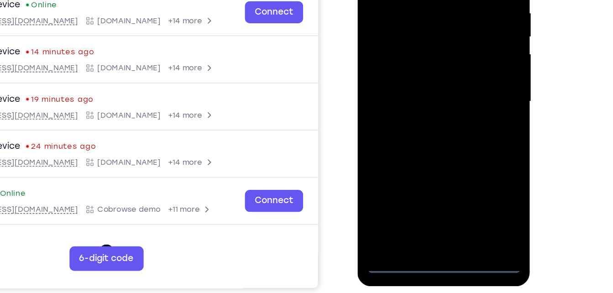
click at [420, 177] on div at bounding box center [421, 55] width 115 height 255
click at [460, 136] on div at bounding box center [421, 55] width 115 height 255
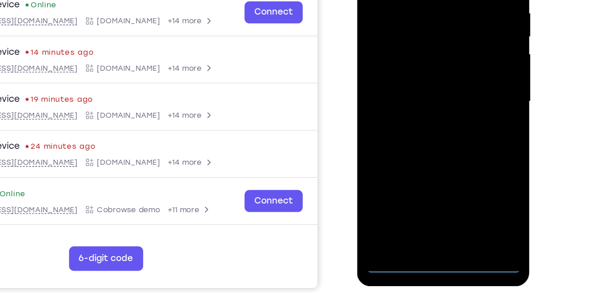
scroll to position [136, 0]
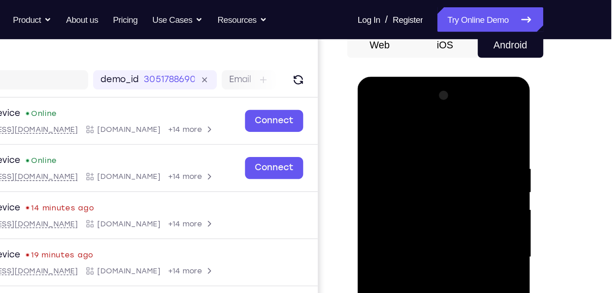
click at [417, 125] on div at bounding box center [421, 210] width 115 height 255
click at [381, 184] on div at bounding box center [421, 210] width 115 height 255
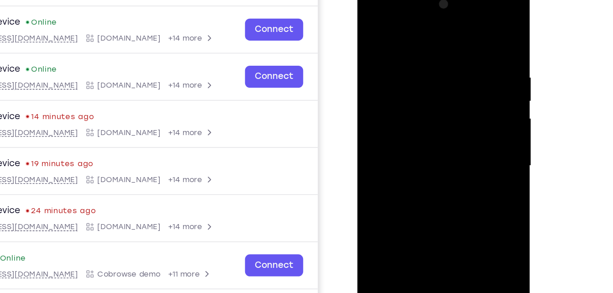
click at [397, 120] on div at bounding box center [421, 119] width 115 height 255
click at [397, 115] on div at bounding box center [421, 119] width 115 height 255
click at [404, 130] on div at bounding box center [421, 119] width 115 height 255
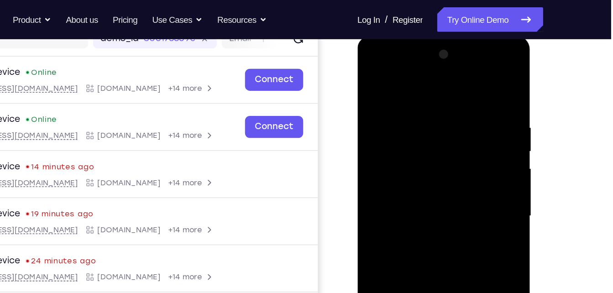
click at [424, 64] on div at bounding box center [421, 169] width 115 height 255
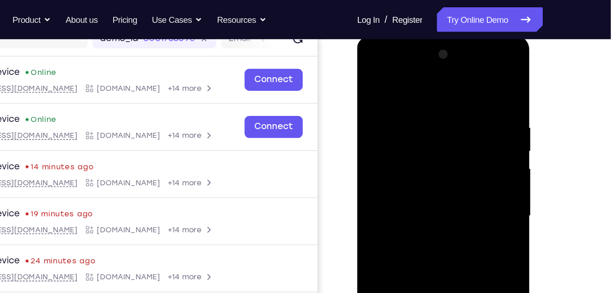
click at [409, 186] on div at bounding box center [421, 169] width 115 height 255
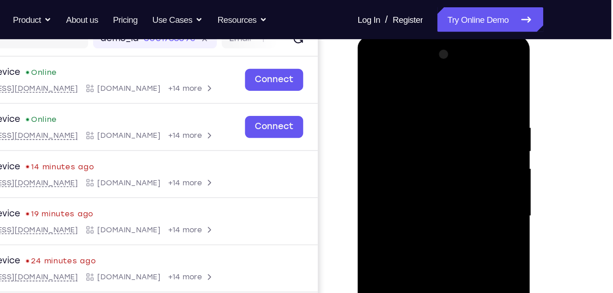
click at [422, 213] on div at bounding box center [421, 169] width 115 height 255
click at [418, 163] on div at bounding box center [421, 169] width 115 height 255
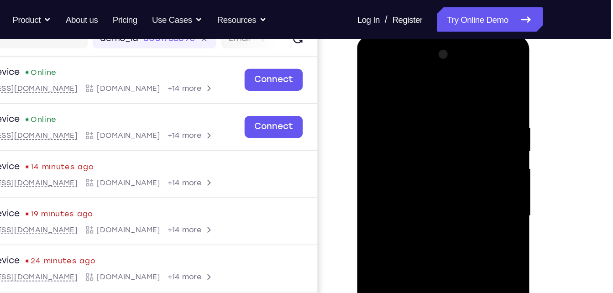
click at [409, 144] on div at bounding box center [421, 169] width 115 height 255
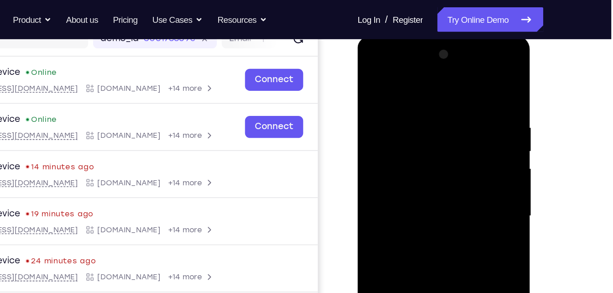
click at [409, 144] on div at bounding box center [421, 169] width 115 height 255
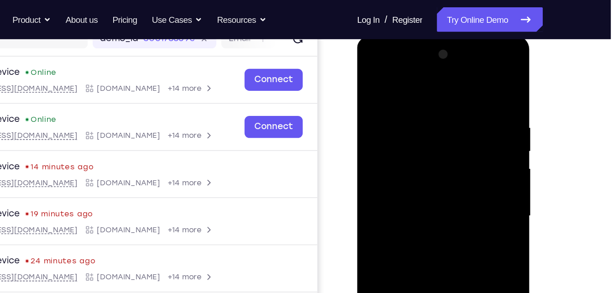
click at [381, 124] on div at bounding box center [421, 169] width 115 height 255
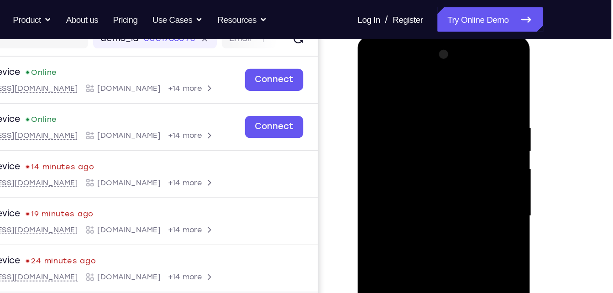
click at [382, 124] on div at bounding box center [421, 169] width 115 height 255
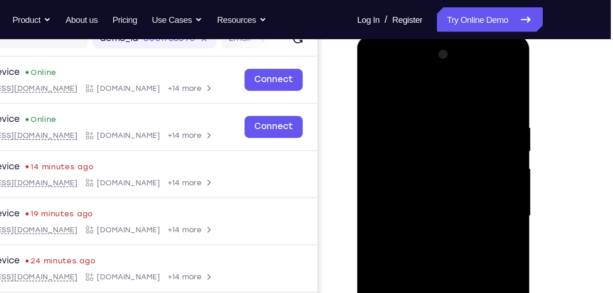
click at [381, 124] on div at bounding box center [421, 169] width 115 height 255
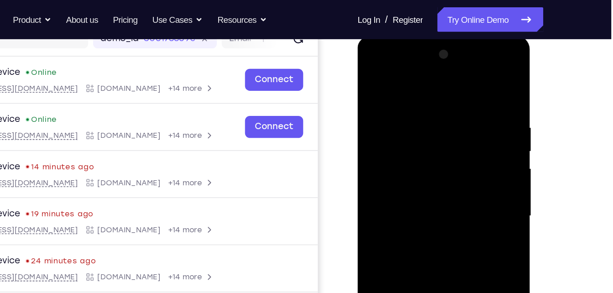
click at [382, 124] on div at bounding box center [421, 169] width 115 height 255
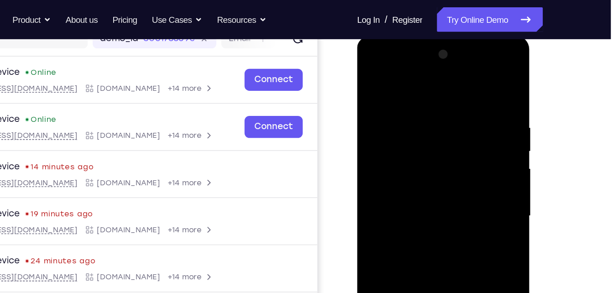
click at [381, 124] on div at bounding box center [421, 169] width 115 height 255
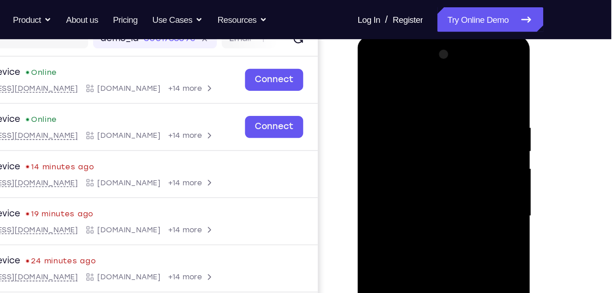
click at [382, 124] on div at bounding box center [421, 169] width 115 height 255
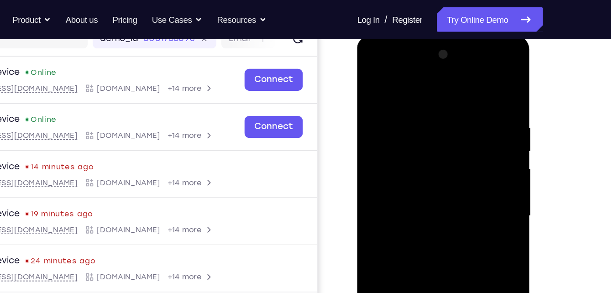
click at [381, 124] on div at bounding box center [421, 169] width 115 height 255
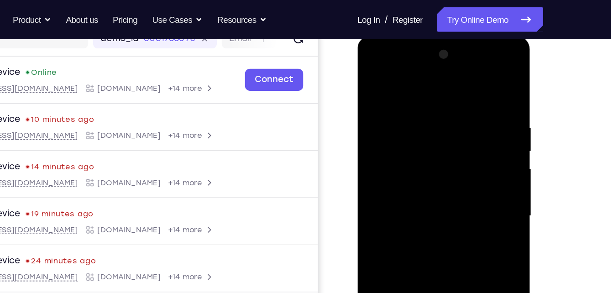
click at [382, 124] on div at bounding box center [421, 169] width 115 height 255
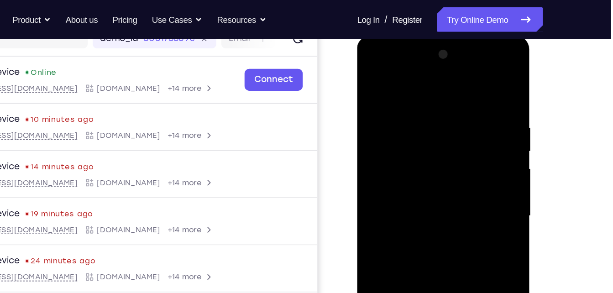
scroll to position [125, 0]
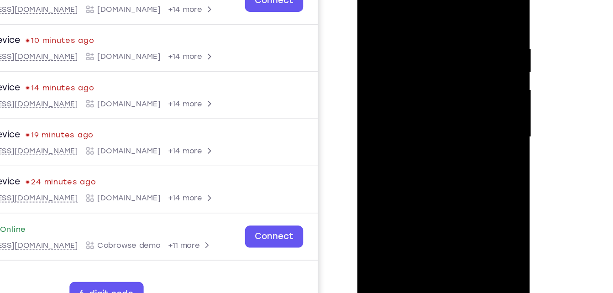
click at [409, 114] on div at bounding box center [421, 91] width 115 height 255
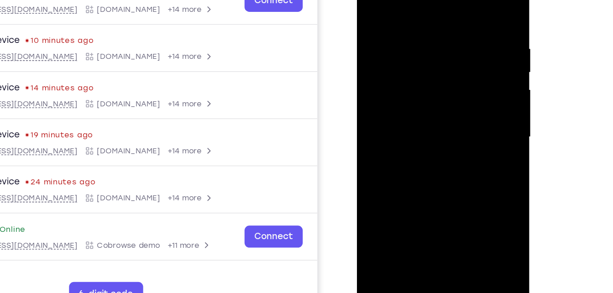
click at [466, 29] on div at bounding box center [421, 91] width 115 height 255
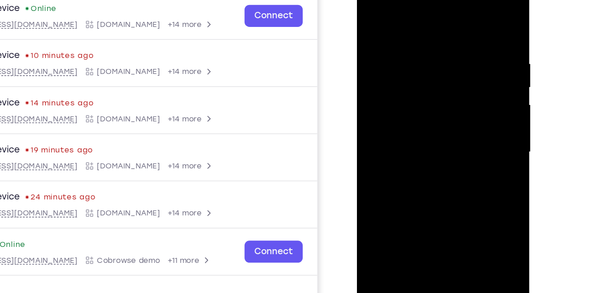
click at [465, 19] on div at bounding box center [421, 106] width 115 height 255
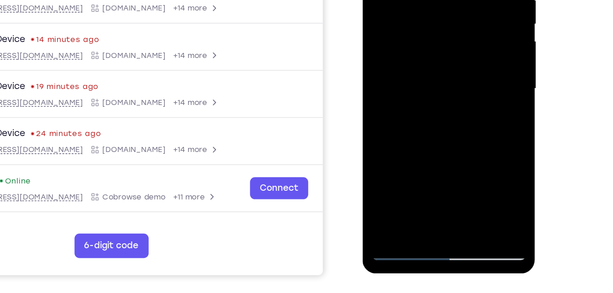
scroll to position [146, 0]
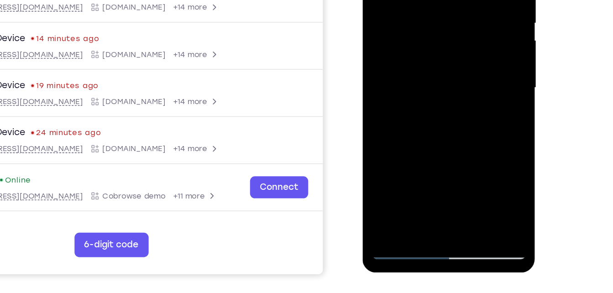
click at [425, 98] on div at bounding box center [426, 42] width 115 height 255
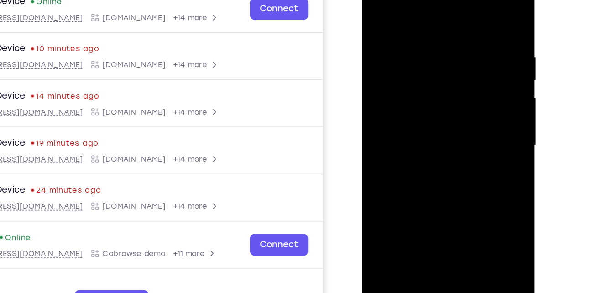
click at [431, 68] on div at bounding box center [426, 99] width 115 height 255
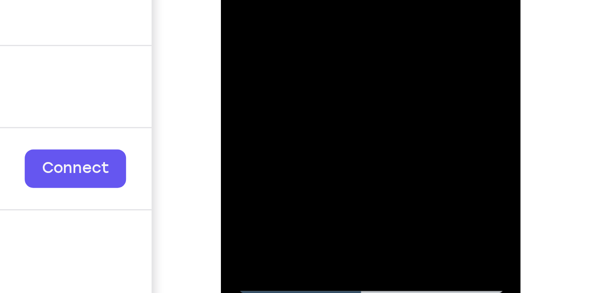
drag, startPoint x: 291, startPoint y: -105, endPoint x: 294, endPoint y: -182, distance: 76.7
drag, startPoint x: 294, startPoint y: -122, endPoint x: 286, endPoint y: -197, distance: 74.8
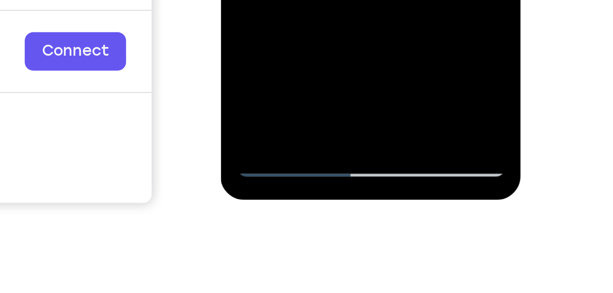
scroll to position [171, 0]
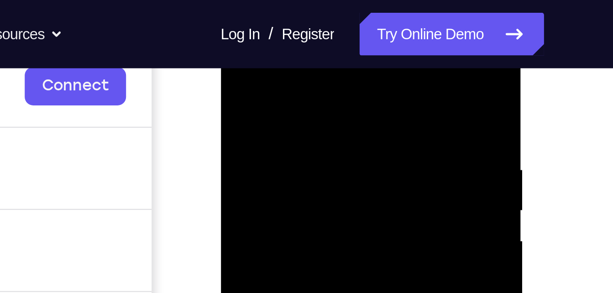
scroll to position [143, 0]
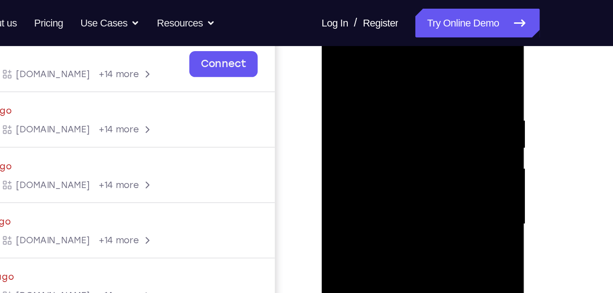
drag, startPoint x: 379, startPoint y: 149, endPoint x: 373, endPoint y: 29, distance: 120.6
click at [373, 29] on div at bounding box center [385, 146] width 115 height 255
drag, startPoint x: 392, startPoint y: 116, endPoint x: 378, endPoint y: 11, distance: 106.3
click at [378, 12] on html "Online web based iOS Simulators and Android Emulators. Run iPhone, iPad, Mobile…" at bounding box center [386, 149] width 130 height 274
drag, startPoint x: 389, startPoint y: 112, endPoint x: 381, endPoint y: 13, distance: 99.4
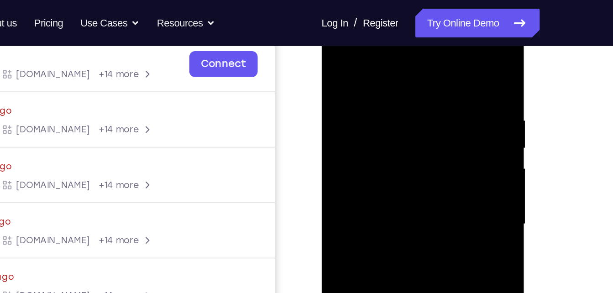
click at [381, 13] on div at bounding box center [385, 148] width 129 height 272
drag, startPoint x: 402, startPoint y: 141, endPoint x: 399, endPoint y: 69, distance: 71.2
click at [399, 69] on div at bounding box center [385, 146] width 115 height 255
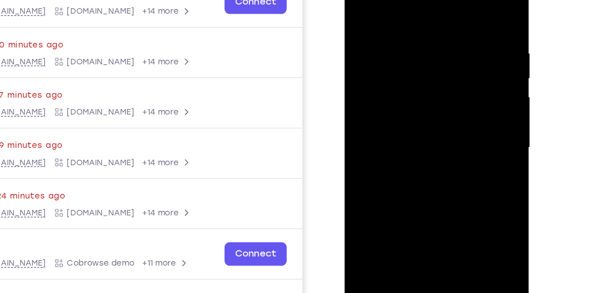
click at [452, 87] on div at bounding box center [408, 89] width 115 height 255
click at [460, 80] on div at bounding box center [408, 89] width 115 height 255
drag, startPoint x: 421, startPoint y: 95, endPoint x: 412, endPoint y: -21, distance: 116.2
click at [412, 0] on div at bounding box center [408, 89] width 115 height 255
drag, startPoint x: 432, startPoint y: 120, endPoint x: 426, endPoint y: 61, distance: 59.6
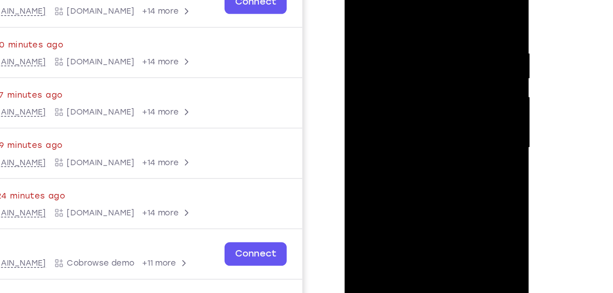
click at [426, 61] on div at bounding box center [408, 89] width 115 height 255
drag, startPoint x: 426, startPoint y: 133, endPoint x: 425, endPoint y: 23, distance: 109.5
click at [425, 23] on div at bounding box center [408, 89] width 115 height 255
drag, startPoint x: 415, startPoint y: 130, endPoint x: 407, endPoint y: 13, distance: 118.0
click at [407, 13] on div at bounding box center [408, 89] width 115 height 255
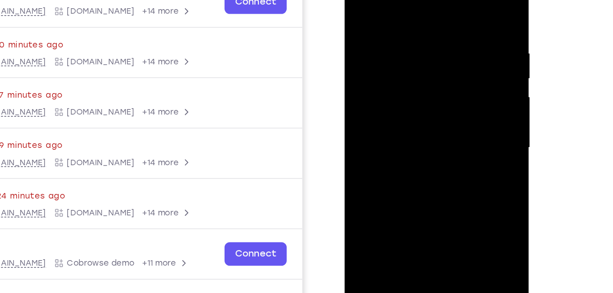
drag, startPoint x: 408, startPoint y: 109, endPoint x: 404, endPoint y: 15, distance: 94.6
click at [404, 15] on div at bounding box center [408, 89] width 115 height 255
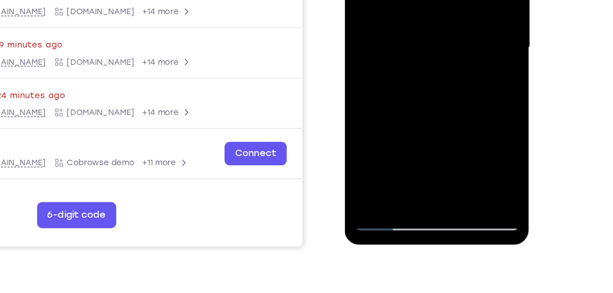
scroll to position [164, 0]
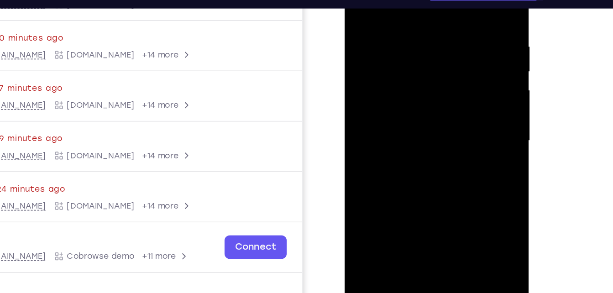
click at [396, 56] on div at bounding box center [408, 82] width 115 height 255
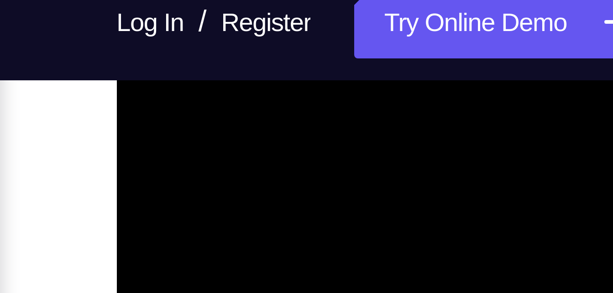
scroll to position [158, 0]
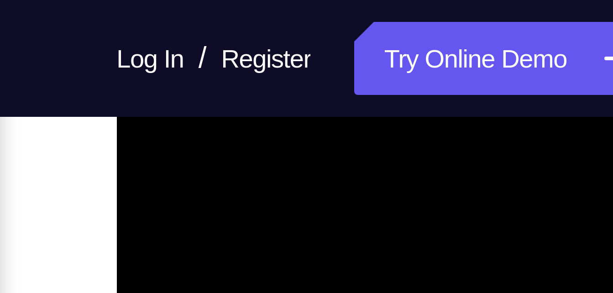
click at [134, 15] on div at bounding box center [181, 105] width 115 height 255
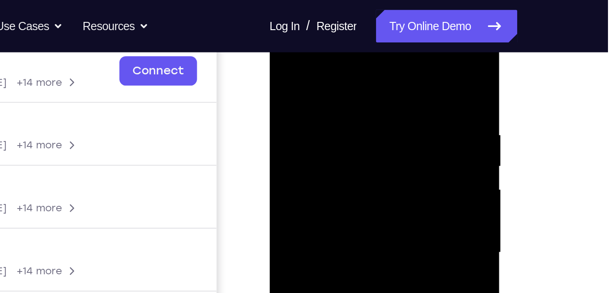
scroll to position [135, 0]
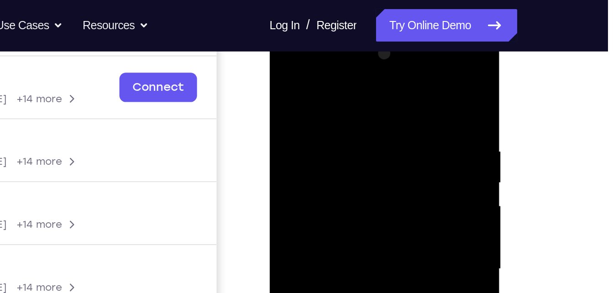
click at [282, 74] on div at bounding box center [333, 162] width 115 height 255
click at [287, 72] on div at bounding box center [333, 162] width 115 height 255
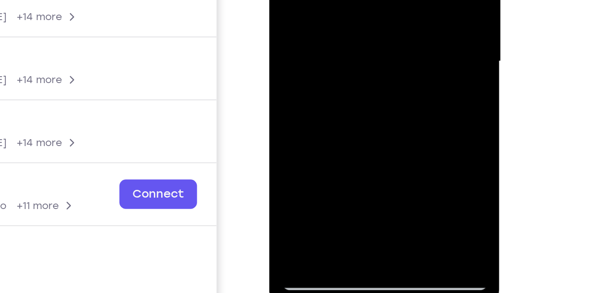
scroll to position [166, 0]
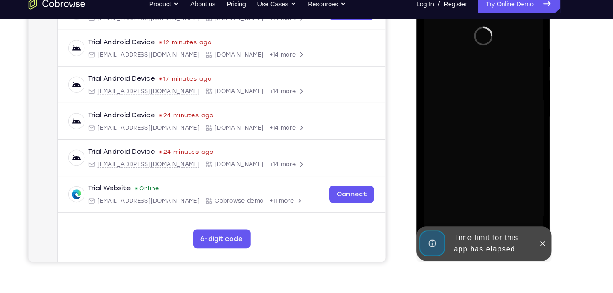
scroll to position [167, 0]
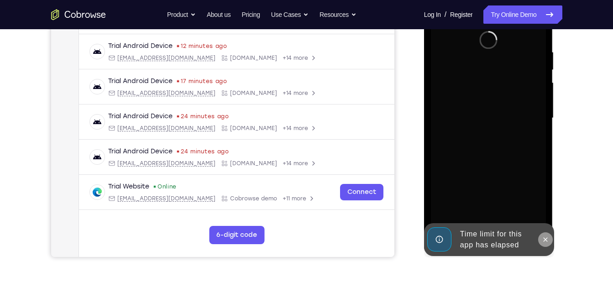
click at [544, 238] on icon at bounding box center [545, 239] width 4 height 4
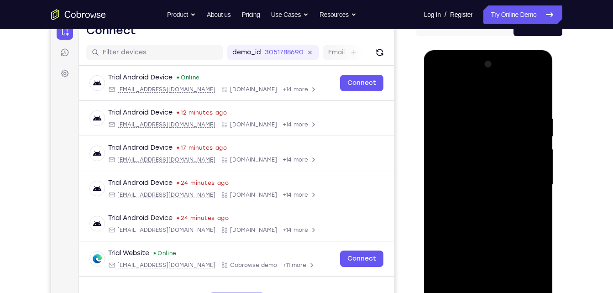
scroll to position [217, 0]
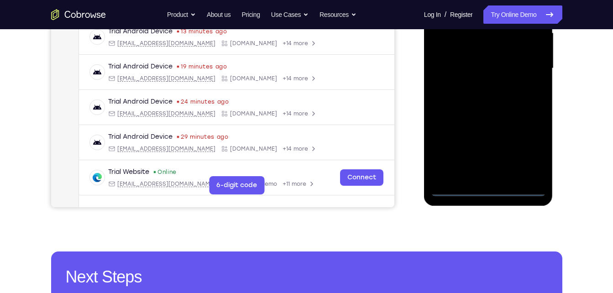
click at [487, 189] on div at bounding box center [488, 68] width 115 height 255
click at [528, 151] on div at bounding box center [488, 68] width 115 height 255
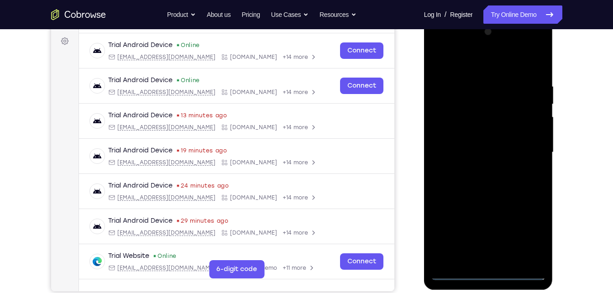
scroll to position [133, 0]
click at [485, 61] on div at bounding box center [488, 152] width 115 height 255
click at [450, 122] on div at bounding box center [488, 152] width 115 height 255
click at [466, 157] on div at bounding box center [488, 152] width 115 height 255
click at [467, 148] on div at bounding box center [488, 152] width 115 height 255
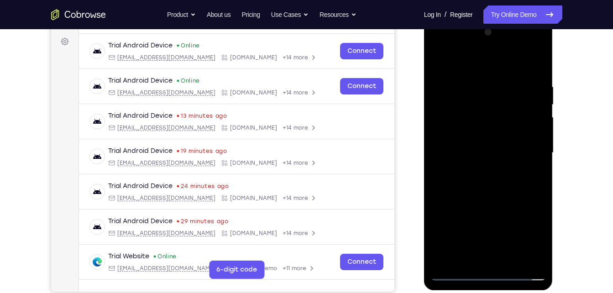
click at [473, 160] on div at bounding box center [488, 152] width 115 height 255
click at [493, 166] on div at bounding box center [488, 152] width 115 height 255
click at [489, 174] on div at bounding box center [488, 152] width 115 height 255
click at [474, 165] on div at bounding box center [488, 152] width 115 height 255
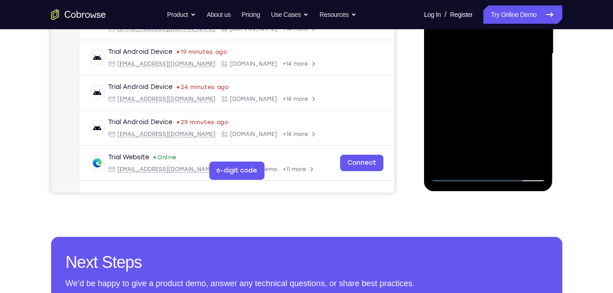
scroll to position [234, 0]
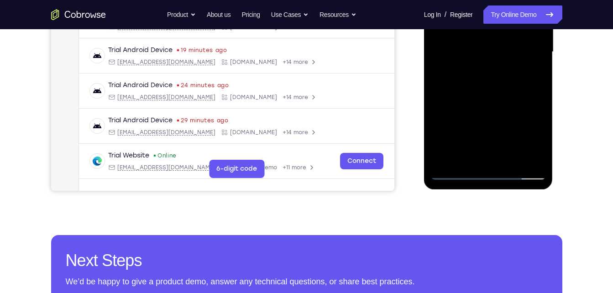
click at [489, 94] on div at bounding box center [488, 51] width 115 height 255
click at [484, 75] on div at bounding box center [488, 51] width 115 height 255
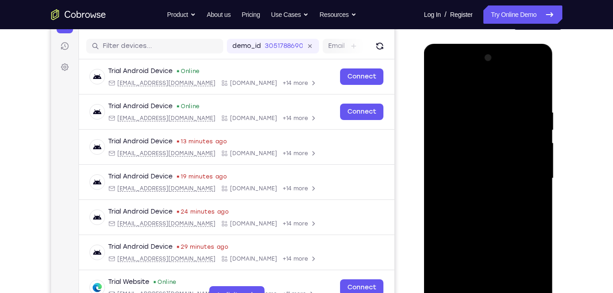
scroll to position [107, 0]
click at [467, 74] on div at bounding box center [488, 178] width 115 height 255
click at [444, 109] on div at bounding box center [488, 178] width 115 height 255
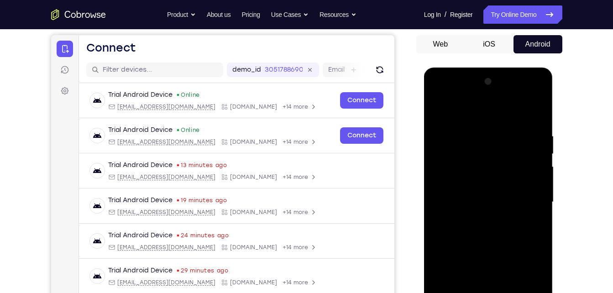
scroll to position [82, 0]
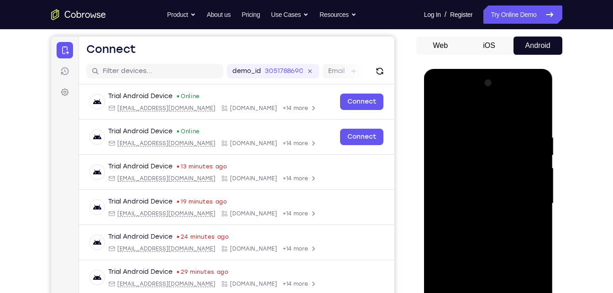
click at [474, 102] on div at bounding box center [488, 203] width 115 height 255
